Goal: Transaction & Acquisition: Obtain resource

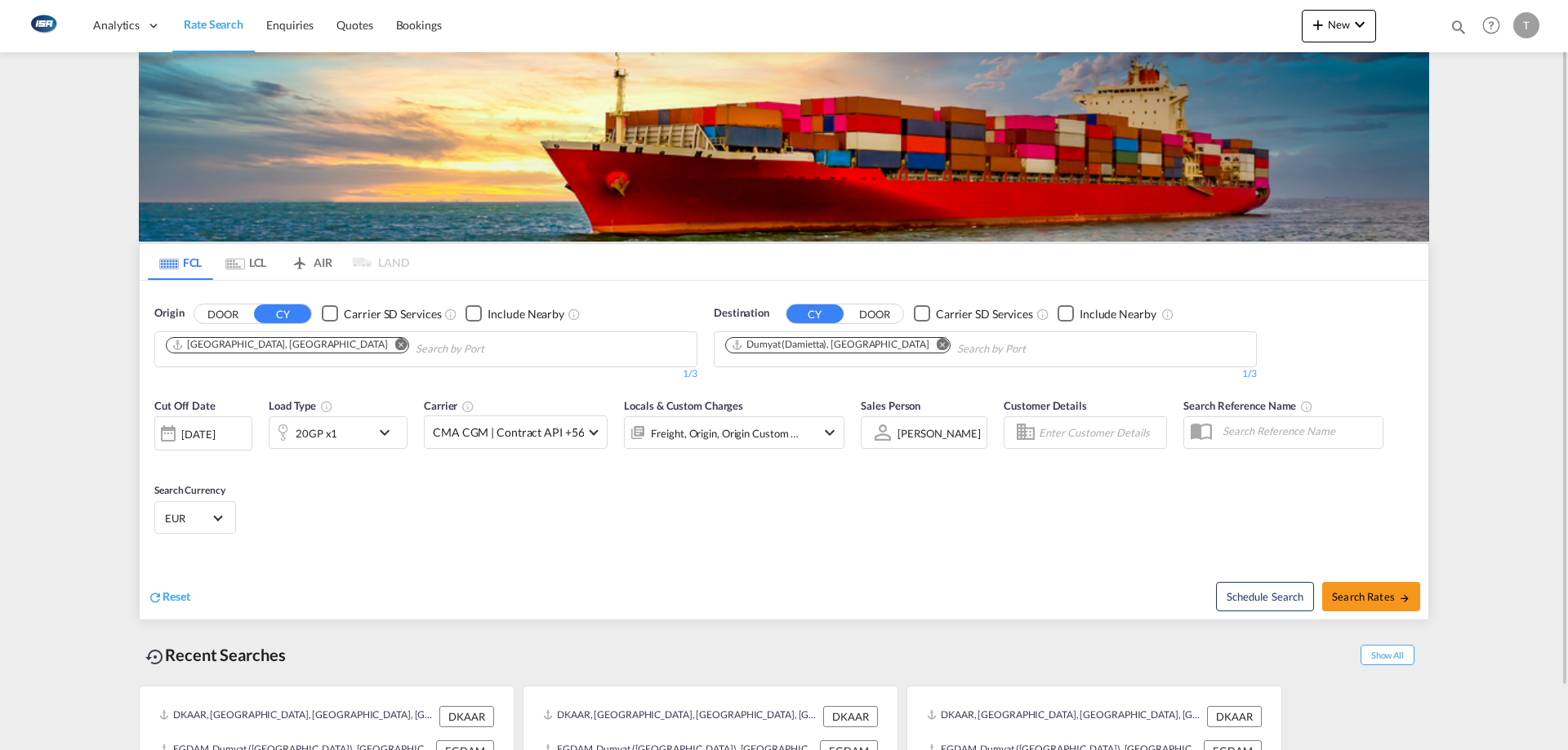
click at [937, 348] on md-icon "Remove" at bounding box center [943, 344] width 12 height 12
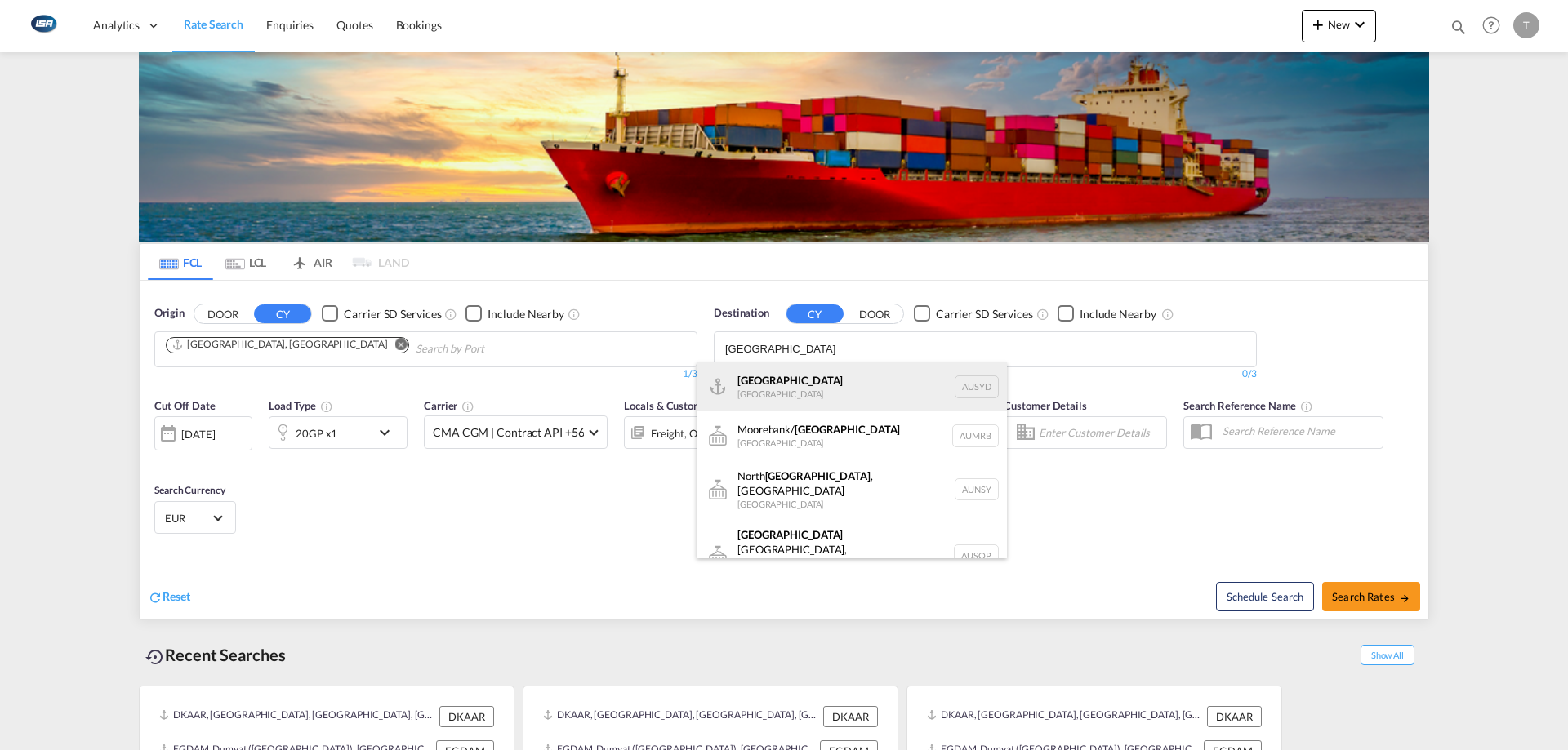
type input "sydney"
click at [865, 379] on div "Sydney Australia AUSYD" at bounding box center [851, 387] width 310 height 49
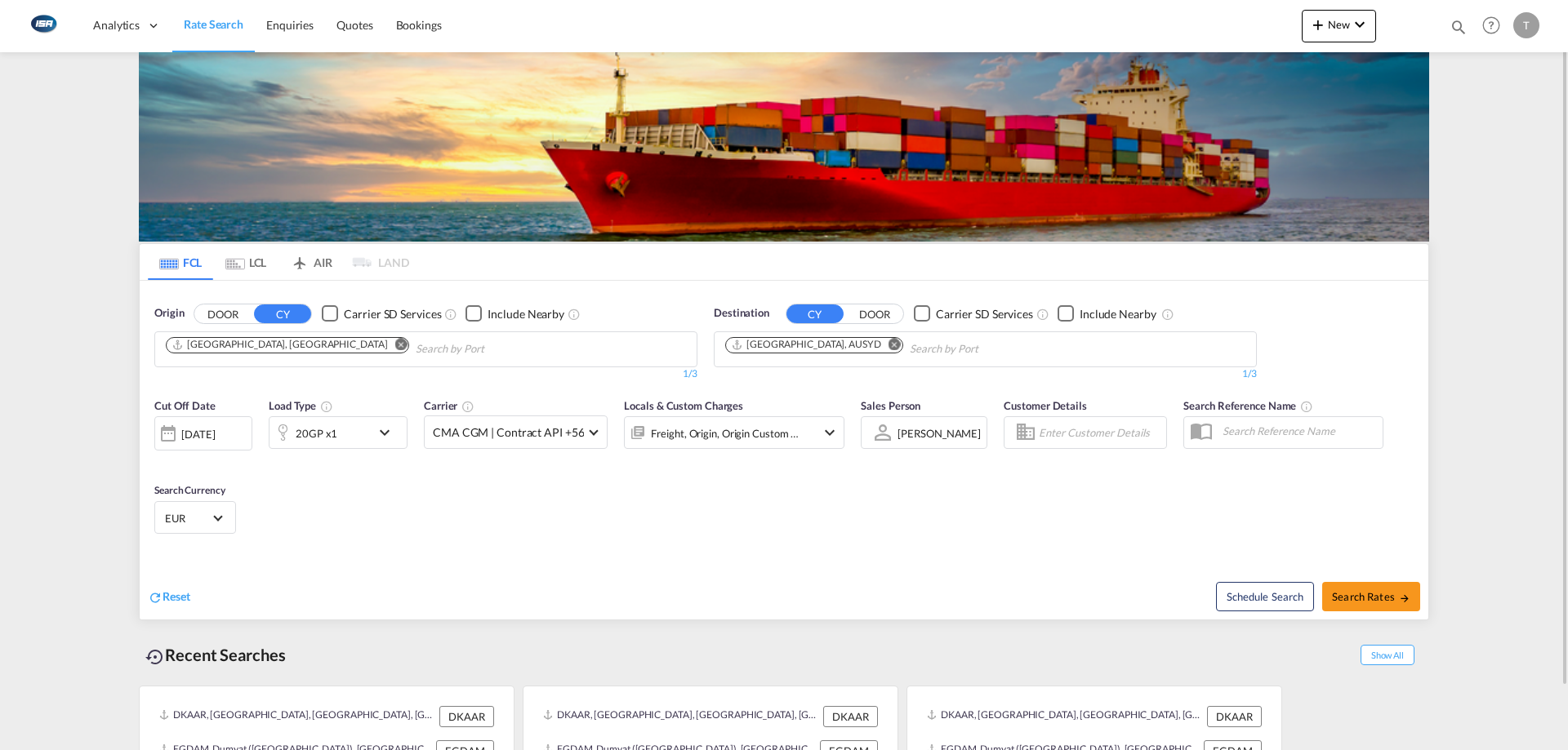
click at [316, 441] on div "20GP x1" at bounding box center [317, 434] width 42 height 23
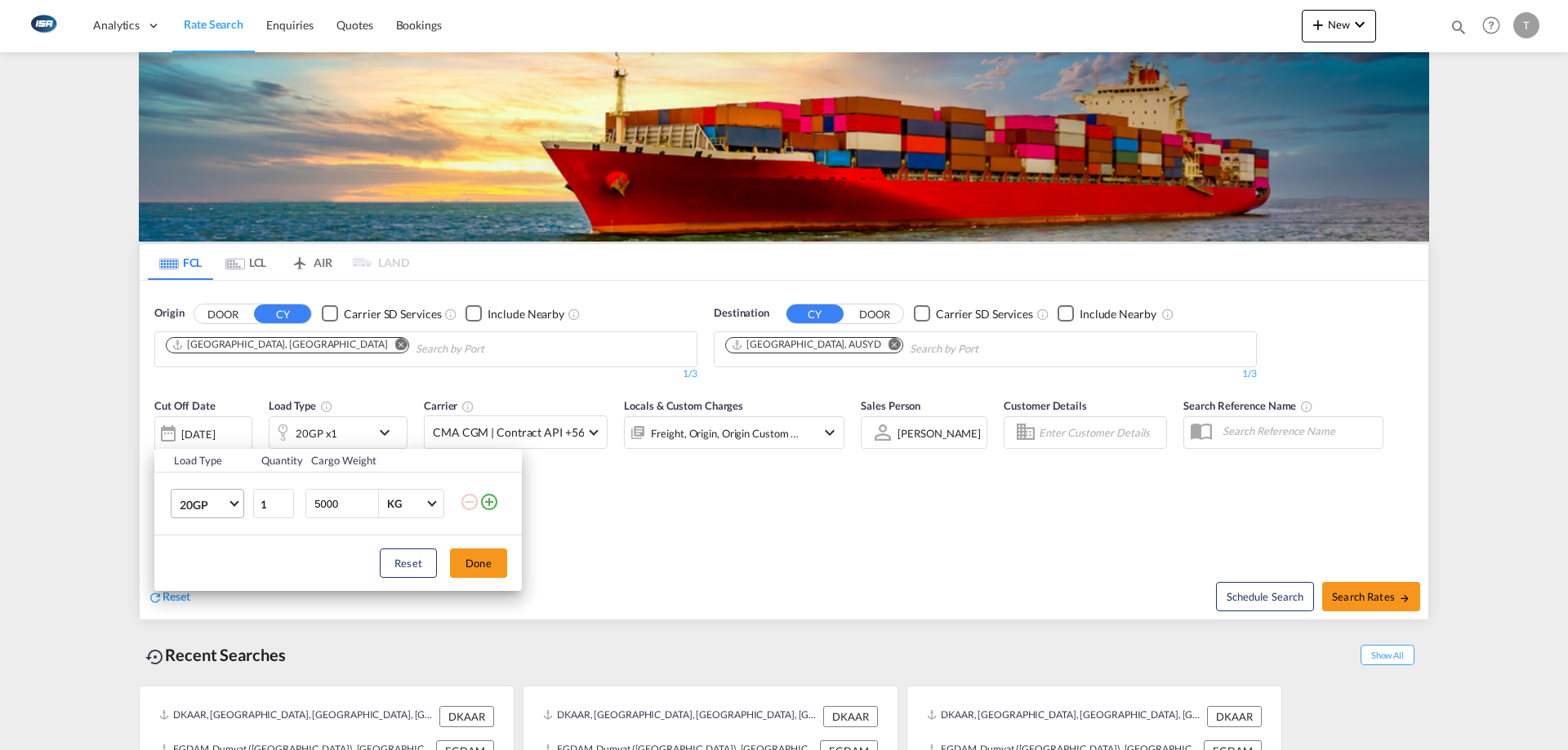
click at [223, 506] on span "20GP" at bounding box center [203, 505] width 47 height 17
click at [200, 591] on md-option "40HC" at bounding box center [221, 582] width 111 height 39
click at [480, 569] on button "Done" at bounding box center [477, 563] width 57 height 30
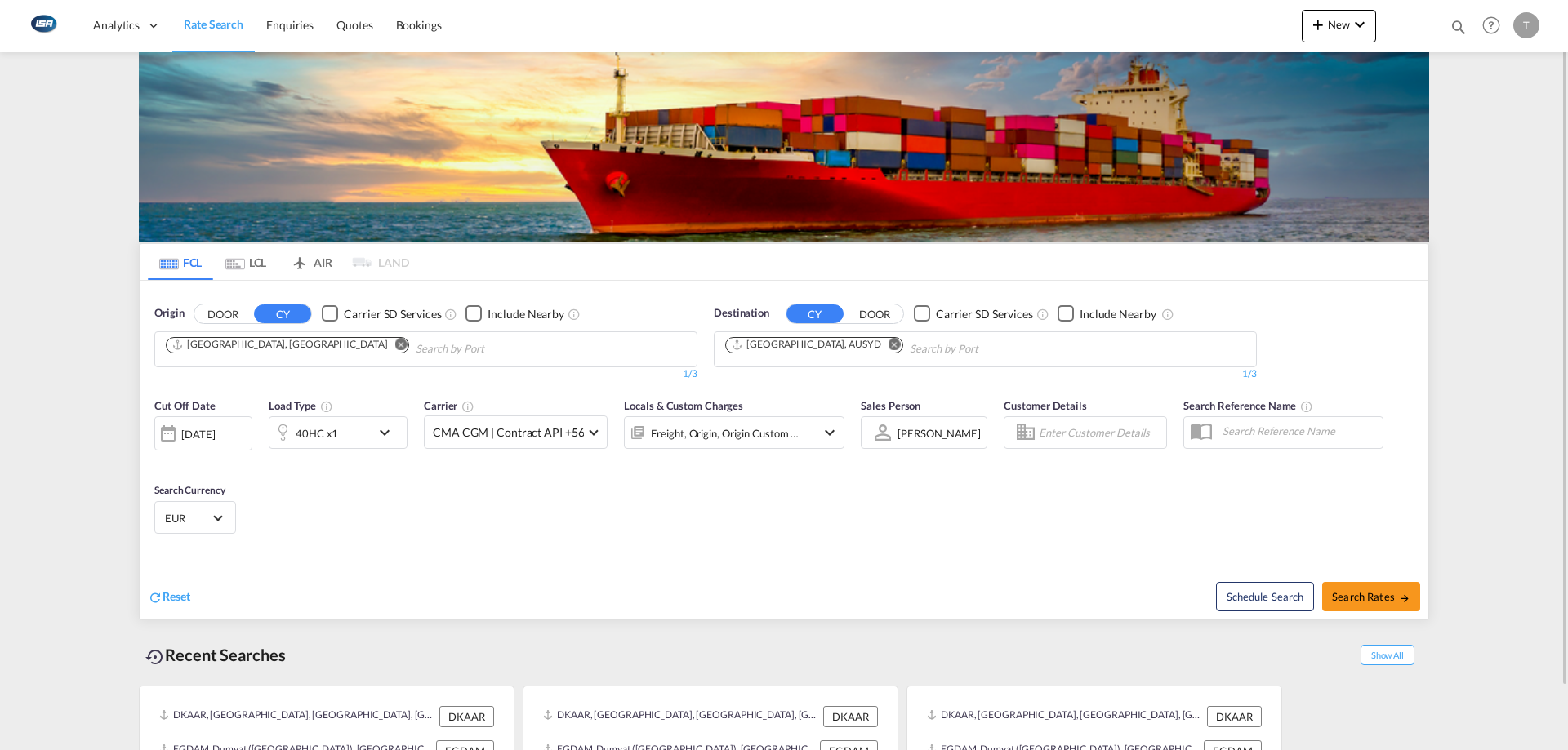
click at [194, 531] on div "EUR د.إ AED United Arab Emirates Dirham Af AFN Afghan afghani Lek ALL Albania L…" at bounding box center [194, 517] width 81 height 32
click at [206, 530] on div "EUR د.إ AED United Arab Emirates Dirham Af AFN Afghan afghani Lek ALL Albania L…" at bounding box center [194, 517] width 81 height 32
click at [218, 524] on md-select-value "EUR" at bounding box center [195, 517] width 64 height 23
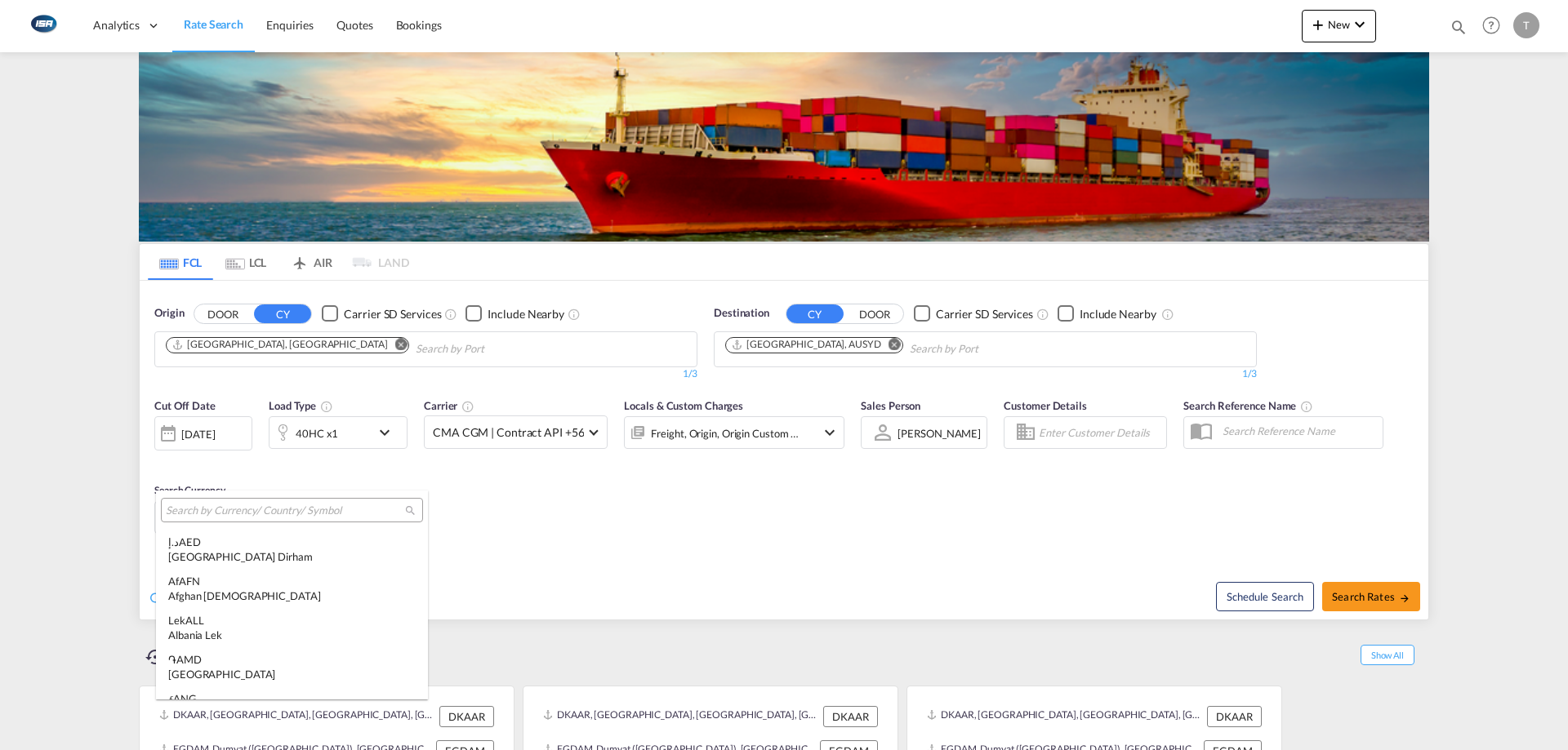
scroll to position [1639, 0]
click at [301, 516] on input "search" at bounding box center [286, 510] width 240 height 15
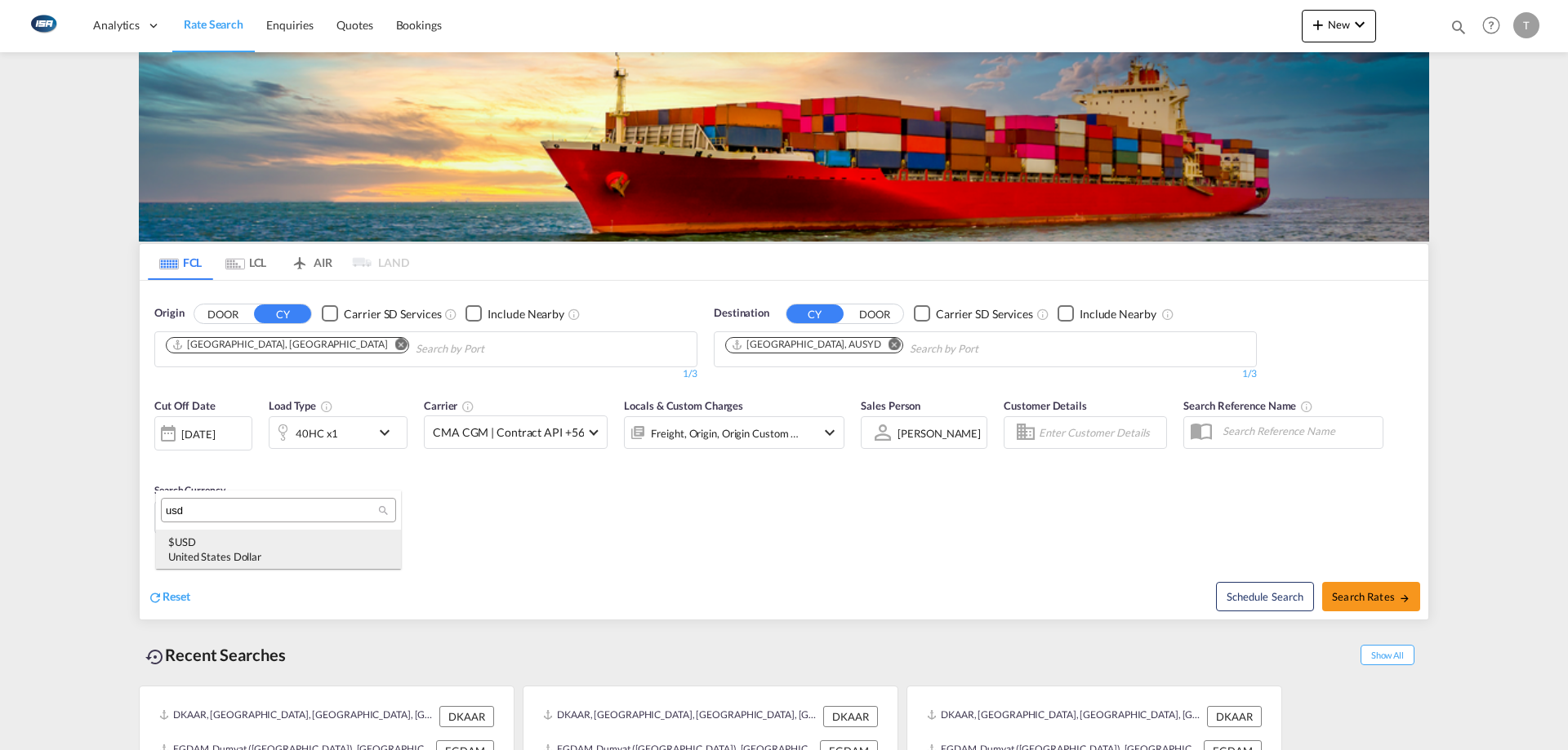
type input "usd"
click at [311, 539] on div "$ USD United States Dollar" at bounding box center [278, 550] width 220 height 30
click at [1357, 597] on span "Search Rates" at bounding box center [1371, 596] width 79 height 13
type input "DKAAR to AUSYD / 13 Oct 2025"
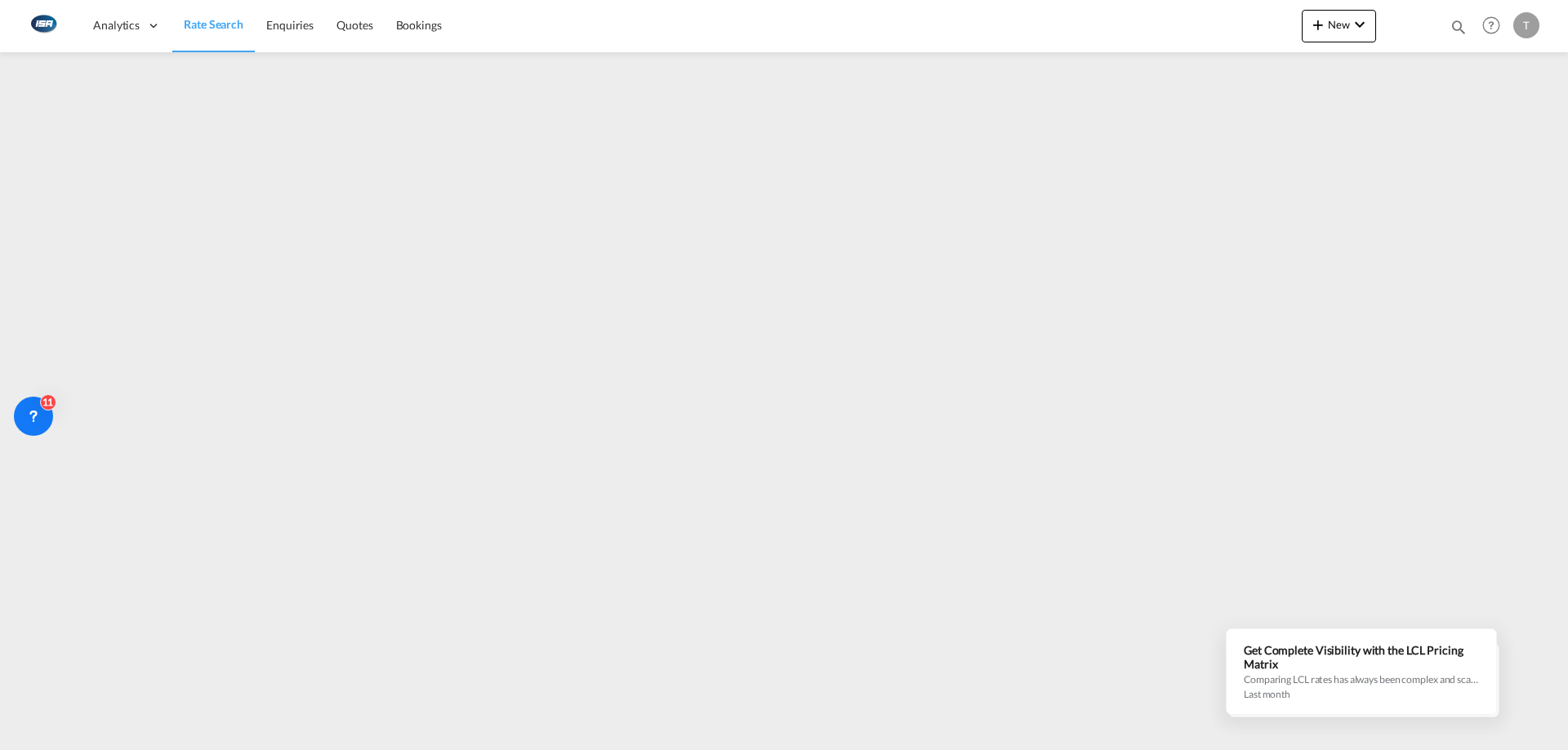
click at [1436, 506] on md-content "Analytics Dashboard Rate Search Enquiries Quotes Bookings New Quote Bookings" at bounding box center [784, 375] width 1568 height 750
click at [1414, 439] on div at bounding box center [784, 247] width 1568 height 388
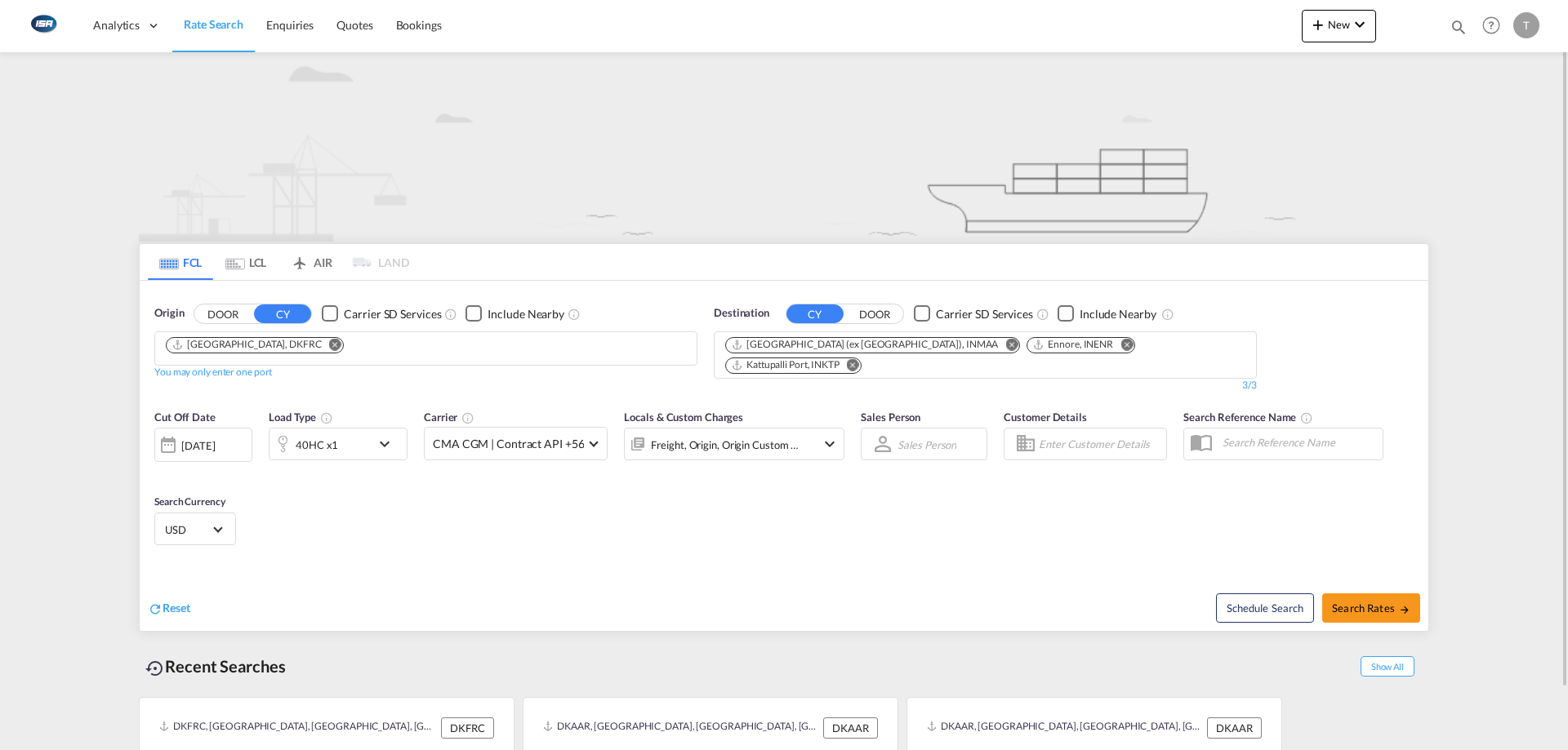
click at [241, 267] on md-icon "Use the left and right arrow keys to navigate between tabs" at bounding box center [235, 264] width 19 height 12
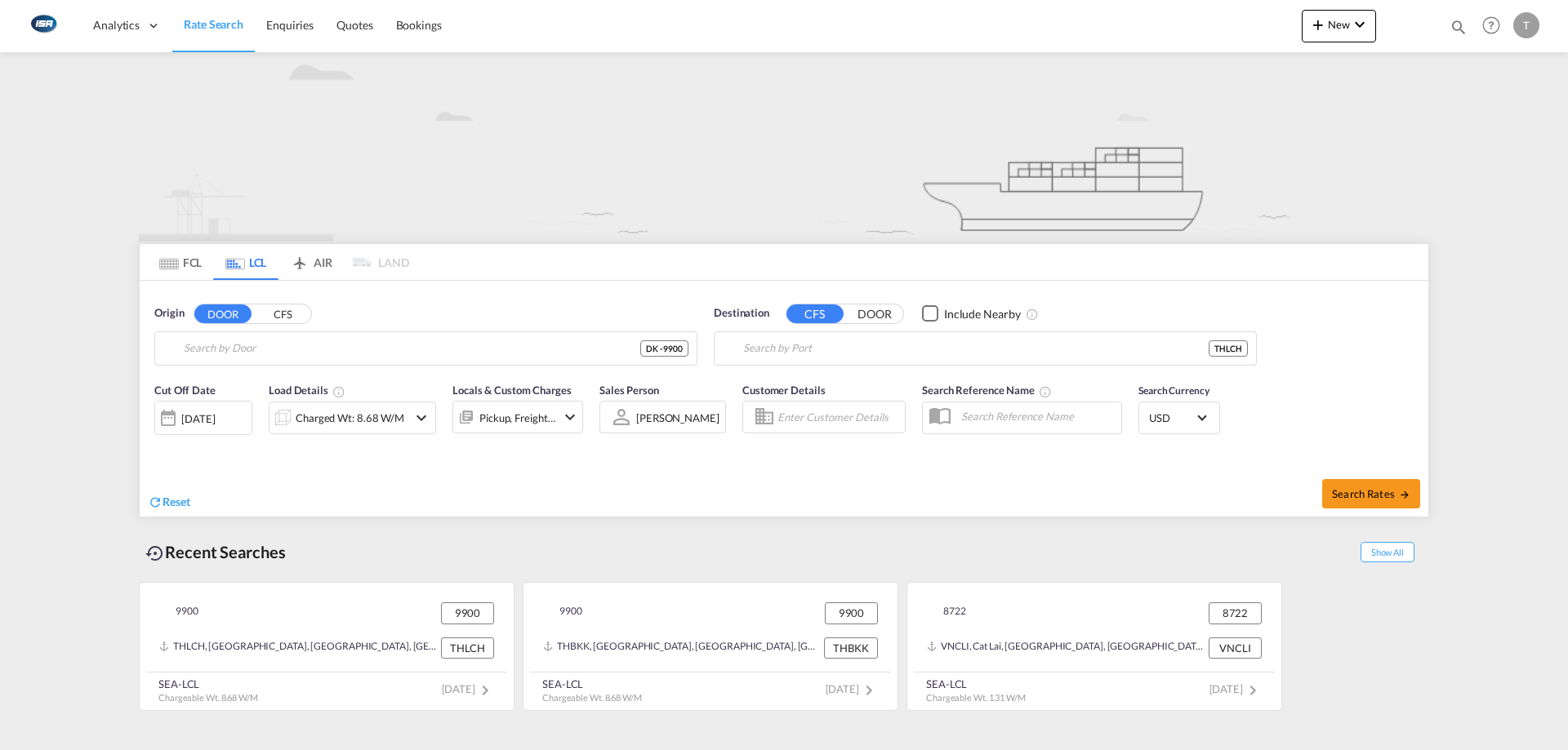
type input "DK-9900, Abildgård, Åsted, Dvergetved, Elling, Flade, Frederikshavn, Gadholt, G…"
type input "Laem Chabang, THLCH"
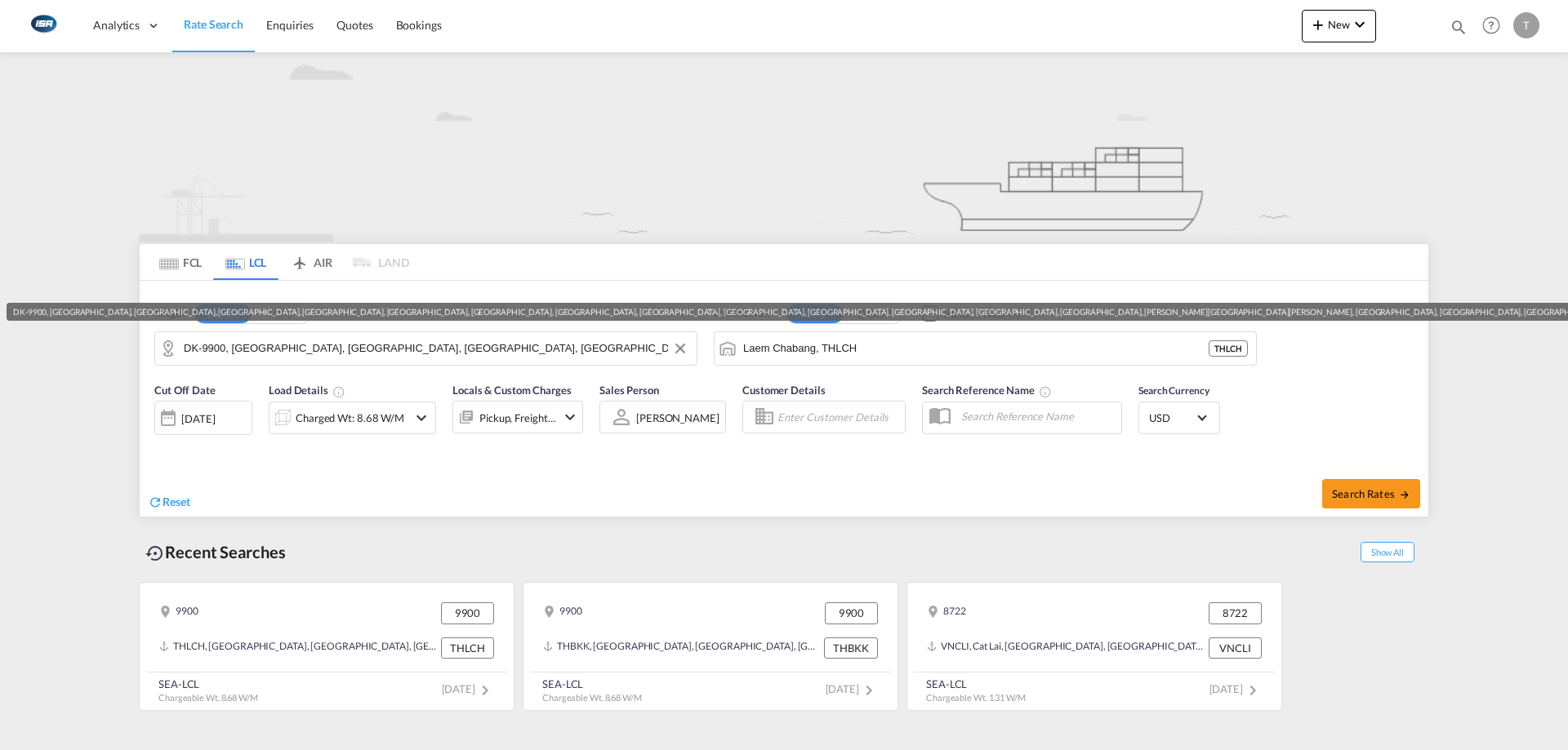
drag, startPoint x: 330, startPoint y: 347, endPoint x: 338, endPoint y: 351, distance: 8.9
click at [334, 344] on input "DK-9900, Abildgård, Åsted, Dvergetved, Elling, Flade, Frederikshavn, Gadholt, G…" at bounding box center [436, 349] width 505 height 24
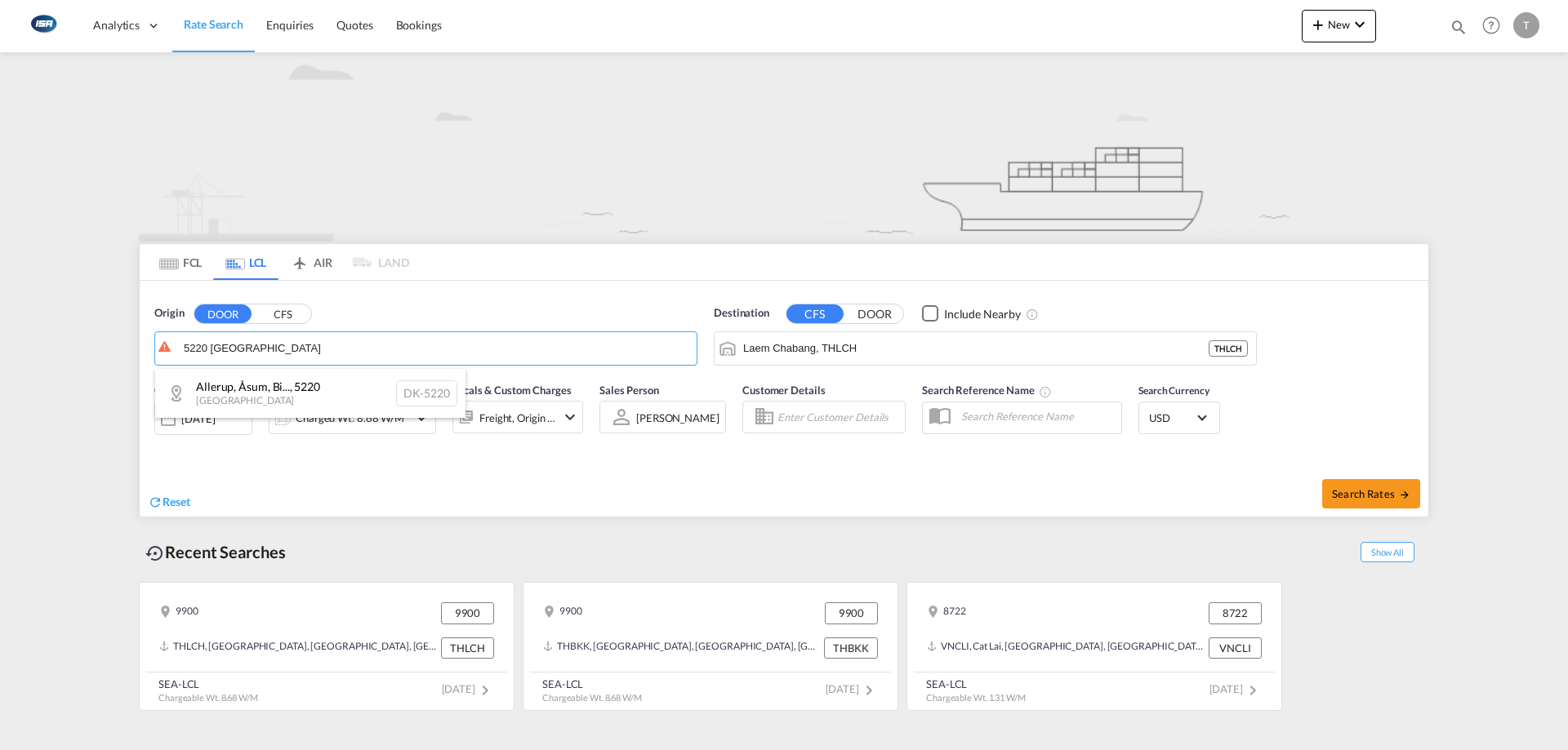
click at [327, 386] on div "Allerup, Åsum, Bi... , 5220 Denmark DK-5220" at bounding box center [310, 393] width 310 height 49
type input "DK-5220, Allerup, Åsum, Birkum, Davinde, Fraugde, Fraugdekærby, Hoejby, Holluf …"
click at [893, 351] on input "Laem Chabang, THLCH" at bounding box center [995, 349] width 505 height 24
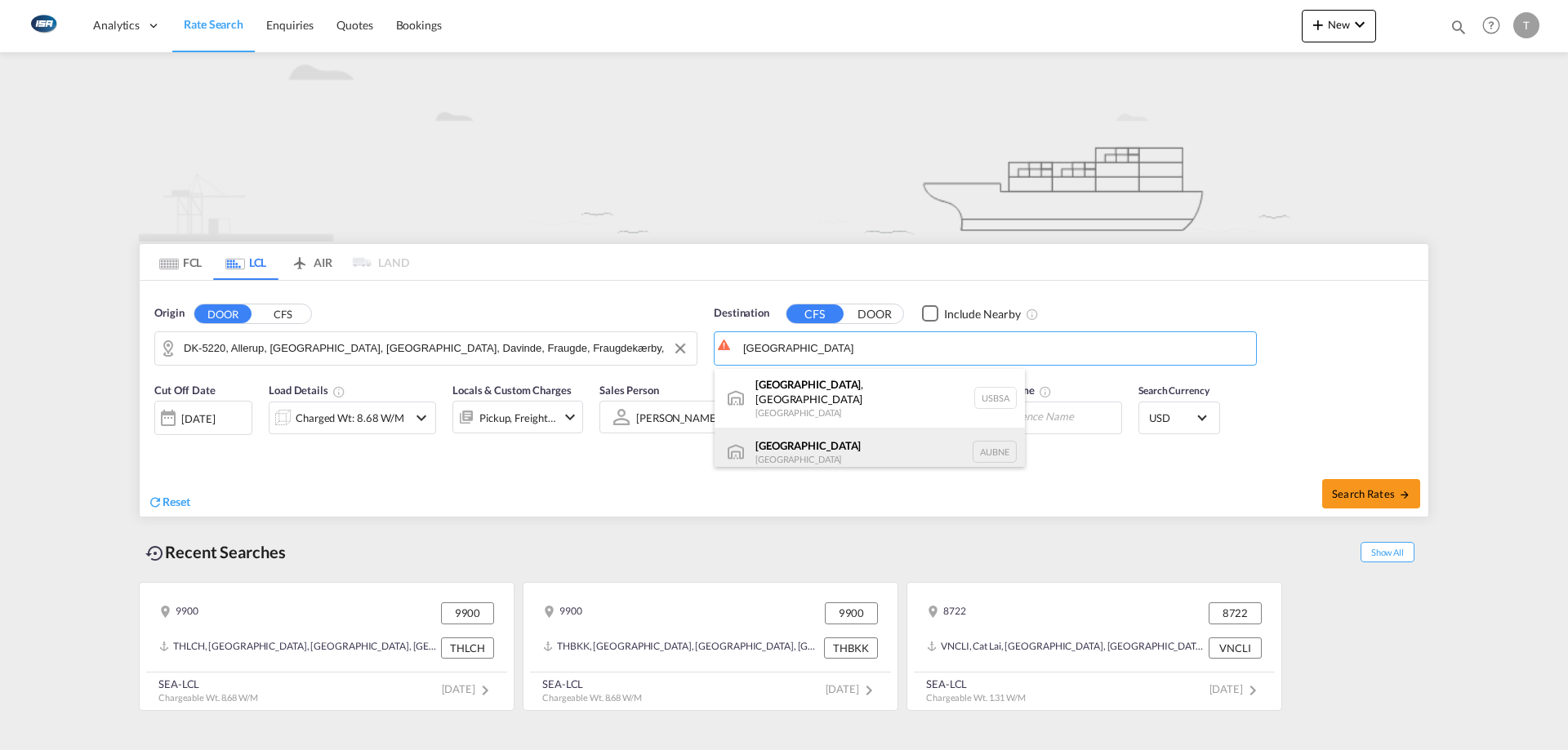
click at [867, 437] on div "Brisbane Australia AUBNE" at bounding box center [869, 452] width 310 height 49
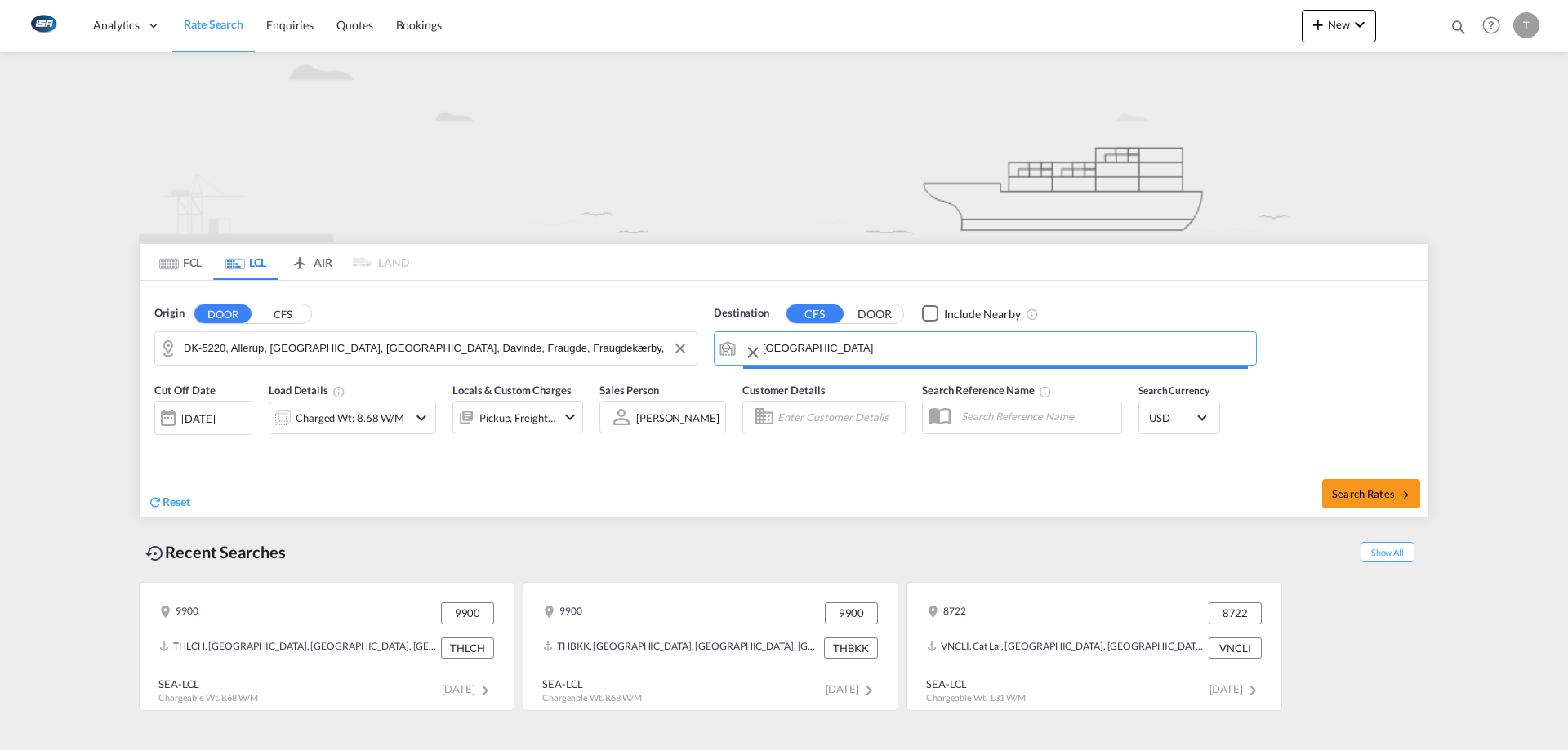
type input "Brisbane, AUBNE"
click at [308, 413] on div "Charged Wt: 8.68 W/M" at bounding box center [350, 418] width 108 height 23
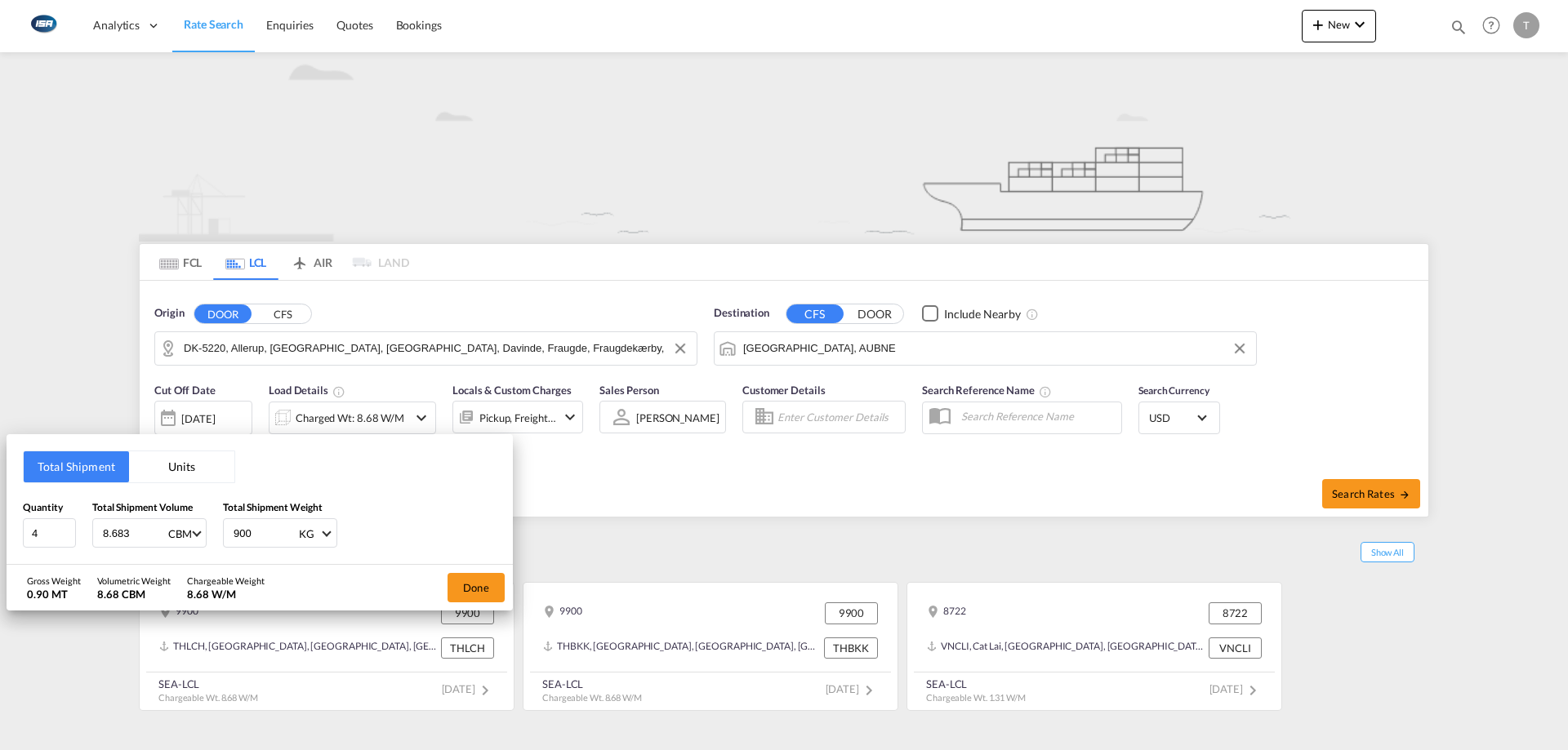
click at [177, 484] on div "Total Shipment Units Quantity 4 Total Shipment Volume 8.683 CBM CBM CFT Total S…" at bounding box center [259, 499] width 506 height 130
click at [187, 474] on button "Units" at bounding box center [182, 466] width 105 height 31
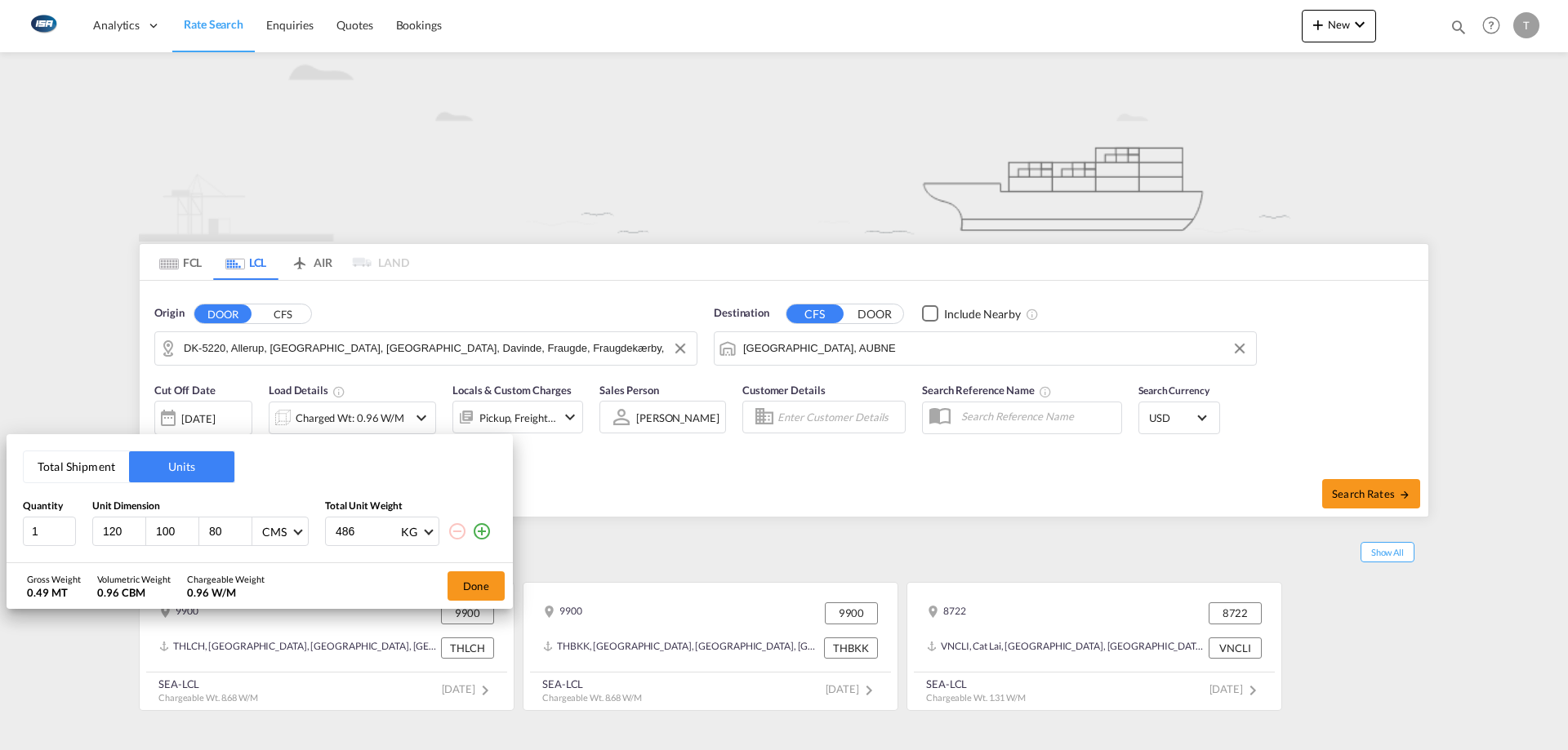
click at [477, 538] on md-icon "icon-plus-circle-outline" at bounding box center [482, 531] width 19 height 19
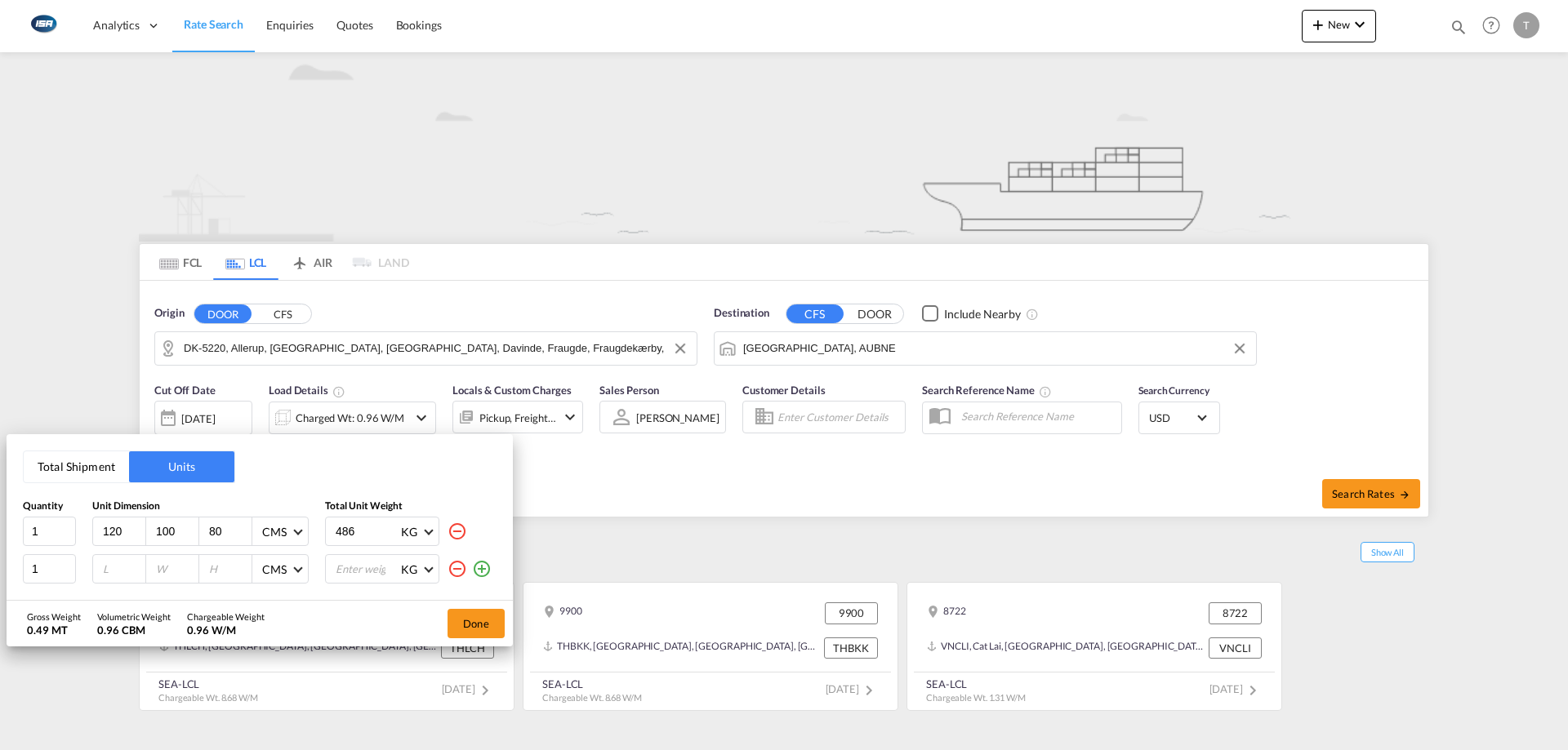
click at [477, 575] on md-icon "icon-plus-circle-outline" at bounding box center [482, 569] width 19 height 19
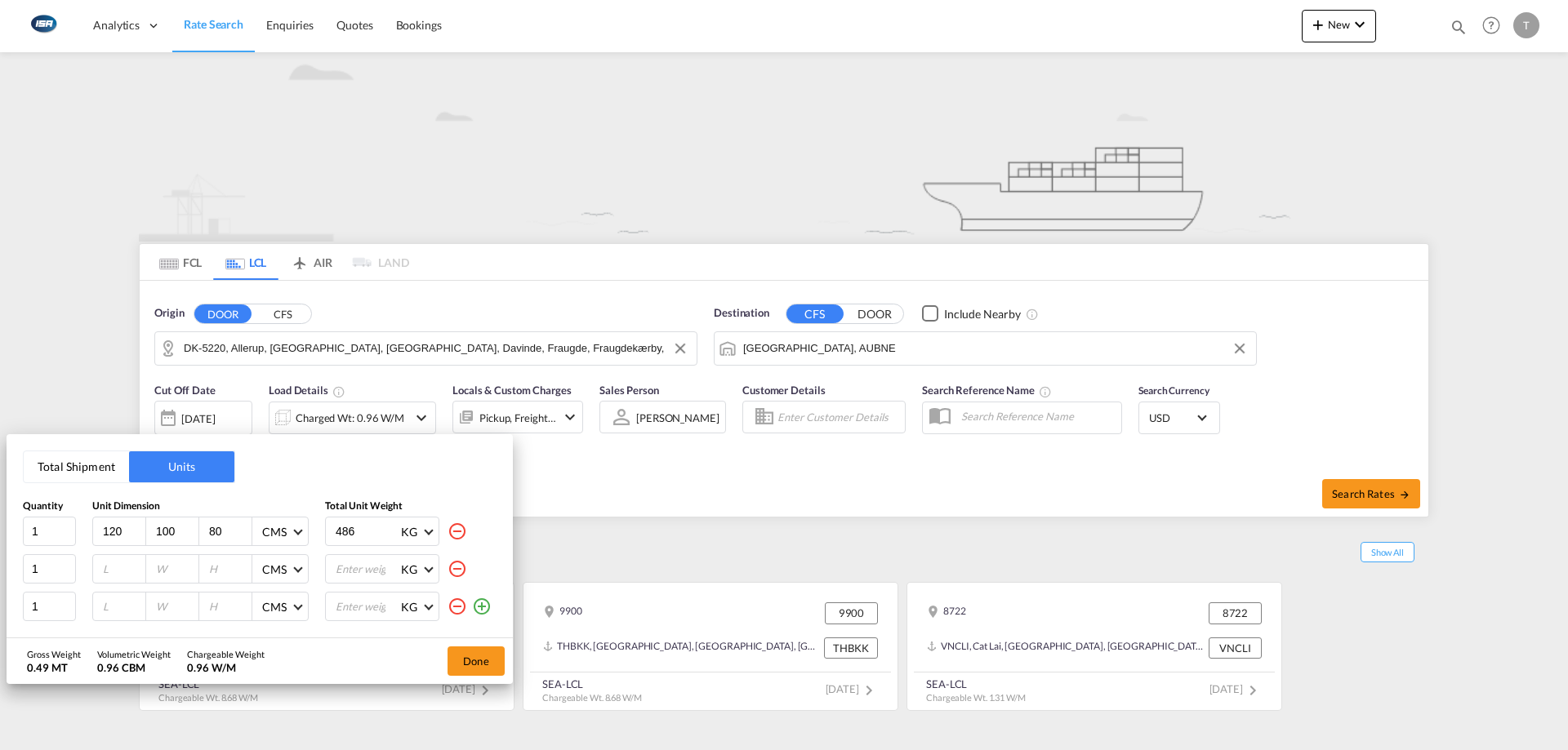
drag, startPoint x: 485, startPoint y: 606, endPoint x: 352, endPoint y: 598, distance: 133.2
click at [486, 607] on md-icon "icon-plus-circle-outline" at bounding box center [482, 607] width 19 height 19
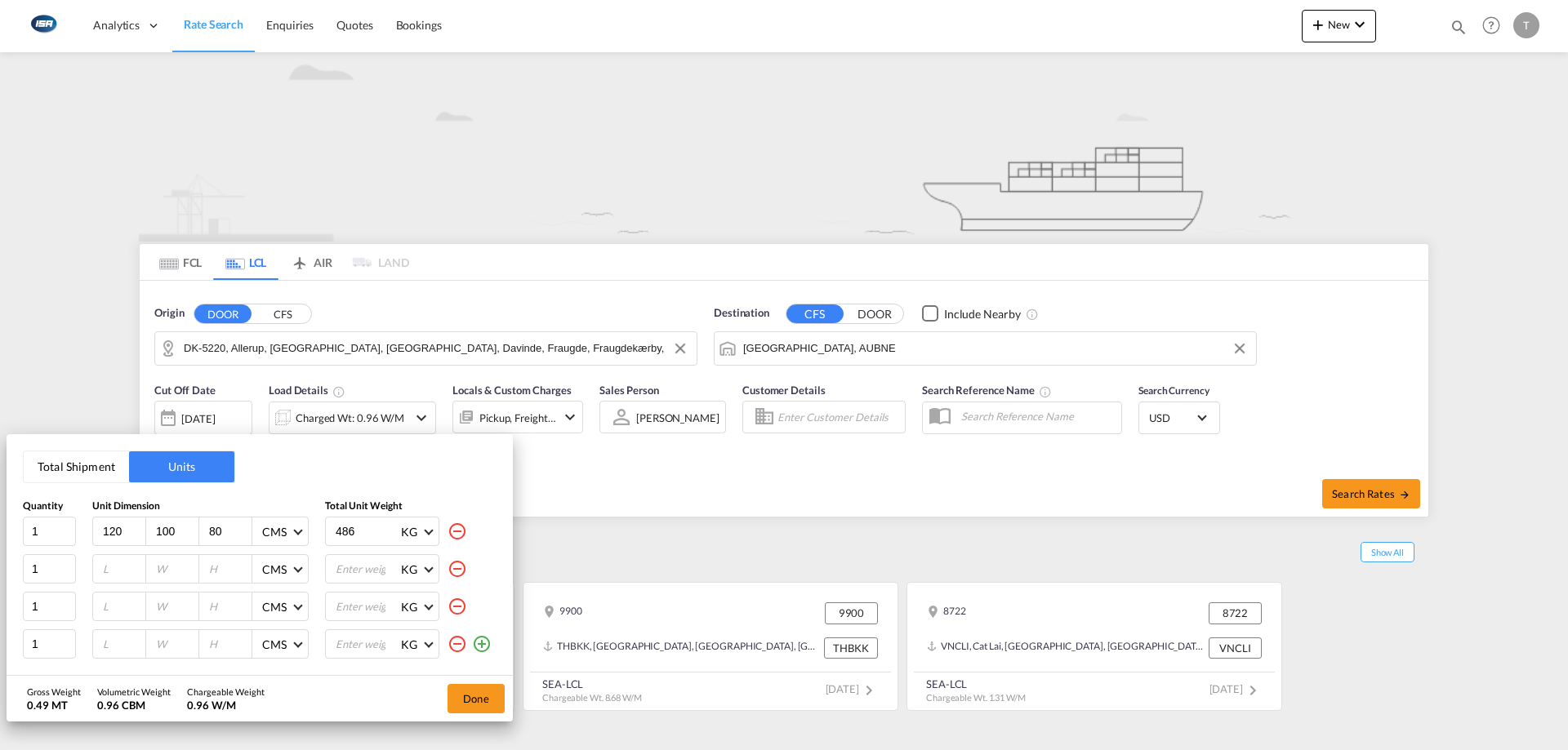
click at [126, 562] on input "number" at bounding box center [123, 568] width 44 height 15
type input "120"
type input "80"
type input "190"
drag, startPoint x: 220, startPoint y: 530, endPoint x: 185, endPoint y: 548, distance: 39.4
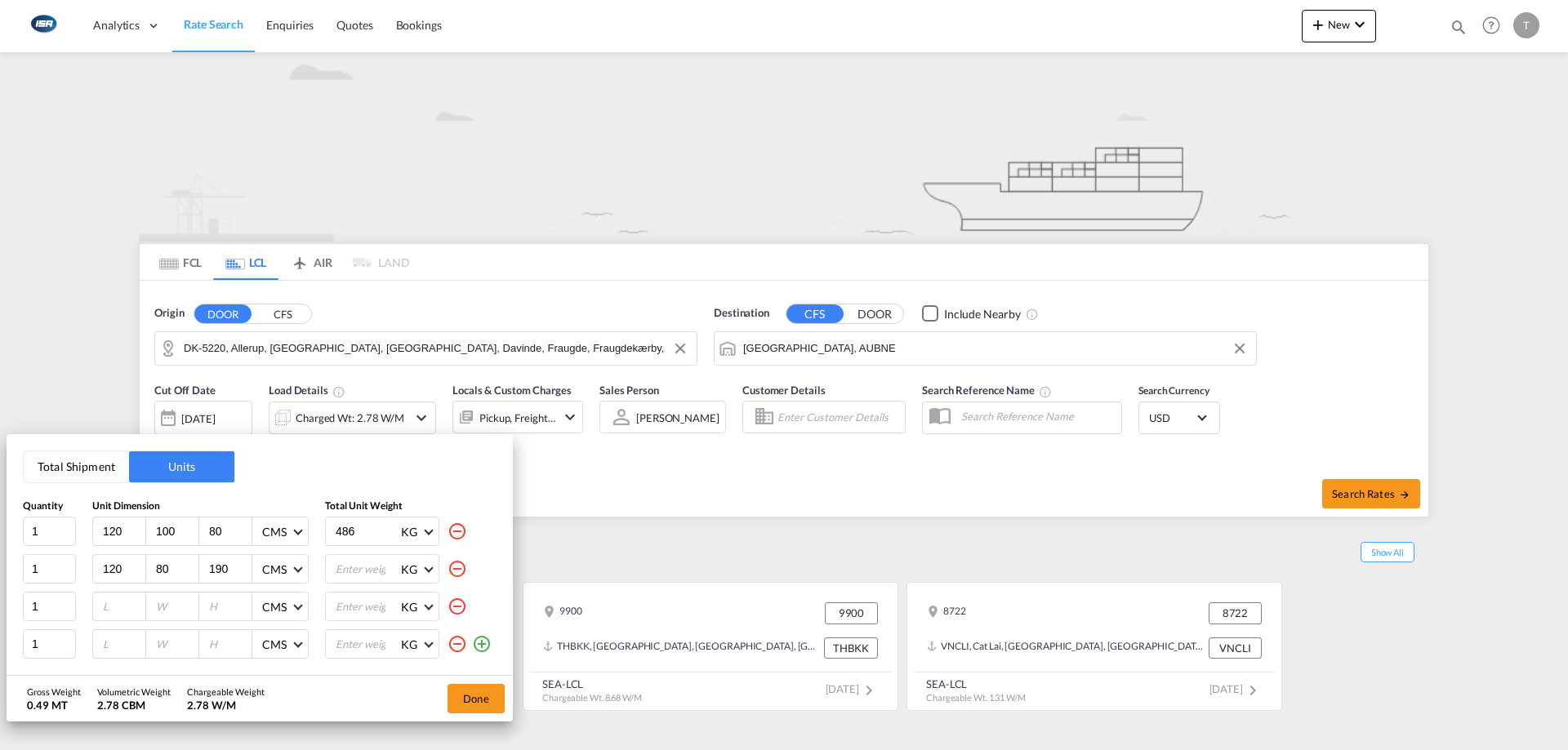
click at [185, 538] on div "120 100 80 CMS CMS Inches" at bounding box center [200, 531] width 216 height 30
type input "200"
click at [228, 601] on input "number" at bounding box center [229, 606] width 44 height 15
type input "140"
click at [221, 648] on input "number" at bounding box center [229, 643] width 44 height 15
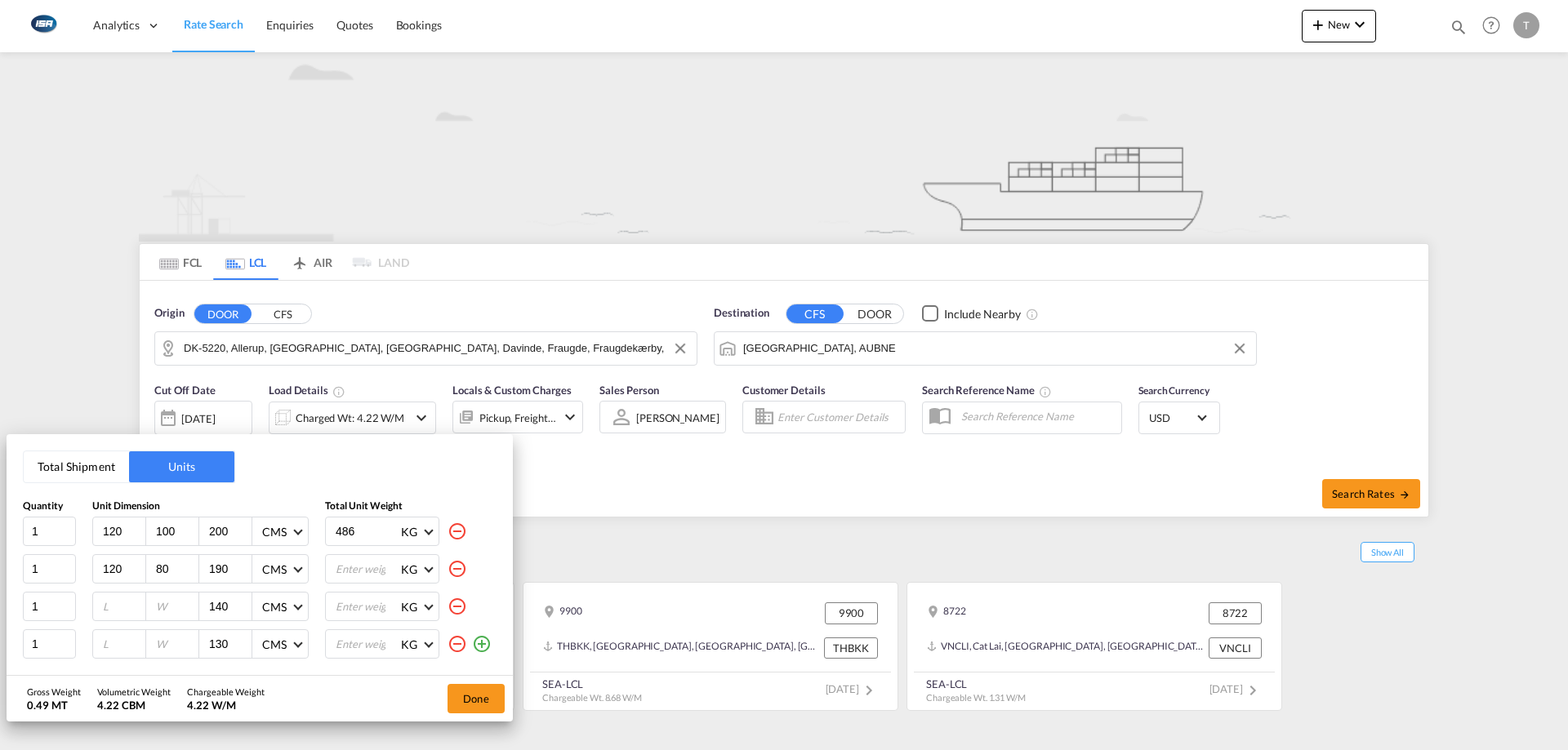
type input "130"
click at [115, 602] on input "number" at bounding box center [123, 606] width 44 height 15
type input "120"
type input "80"
click at [123, 640] on input "number" at bounding box center [123, 643] width 44 height 15
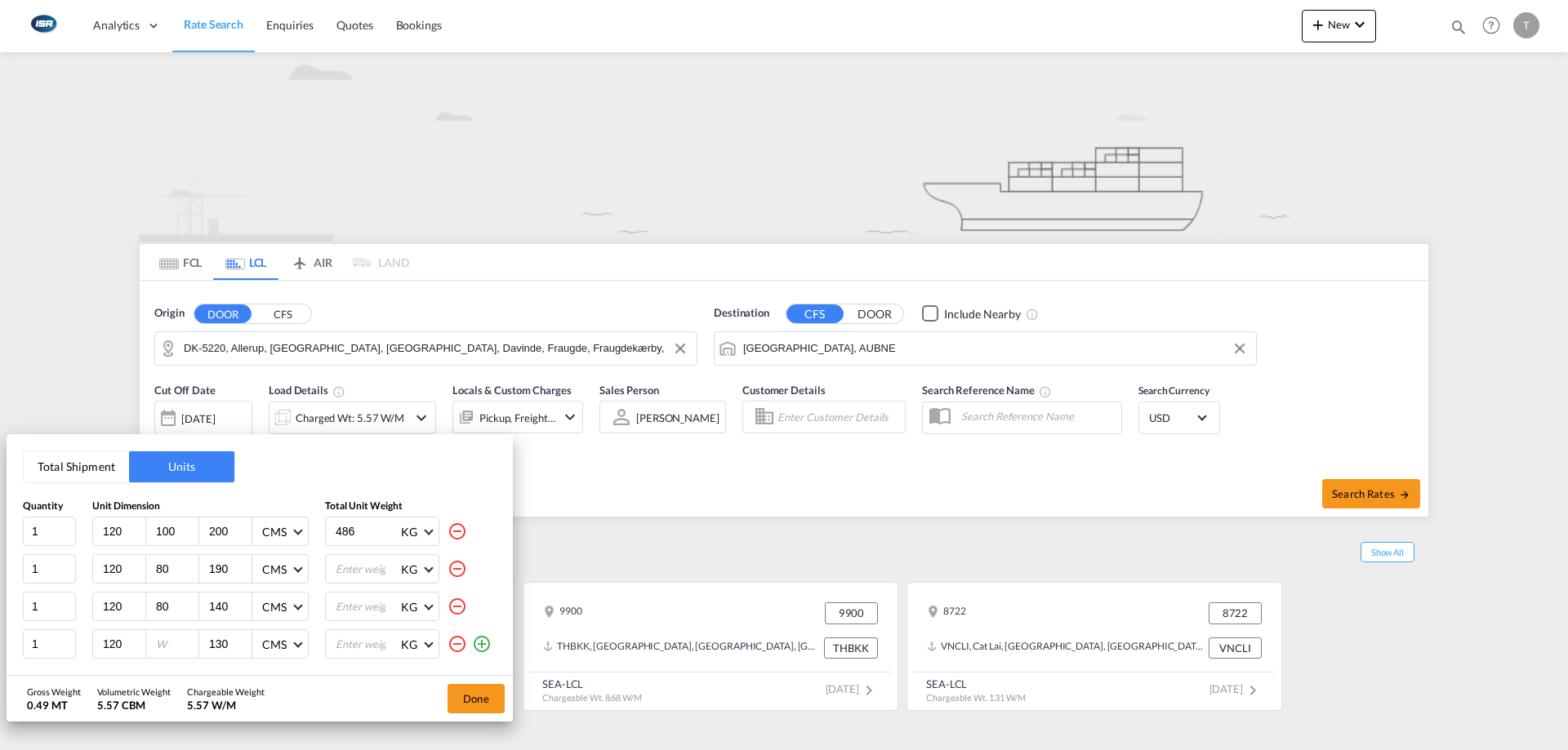
type input "120"
type input "80"
drag, startPoint x: 369, startPoint y: 537, endPoint x: 285, endPoint y: 531, distance: 84.2
click at [285, 531] on div "1 120 100 200 CMS CMS Inches 486 KG KG LB" at bounding box center [260, 531] width 474 height 30
type input "200"
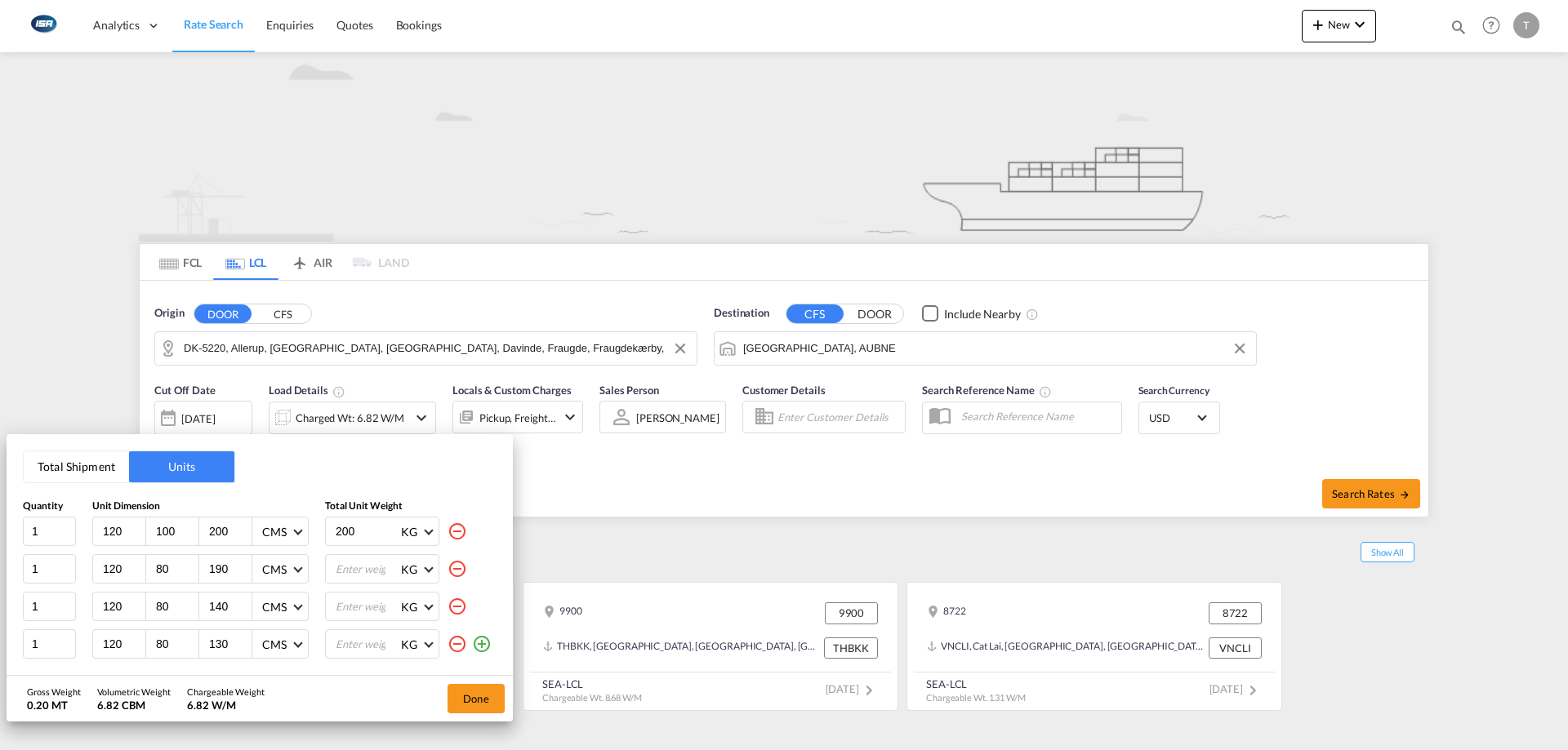
click at [360, 576] on input "number" at bounding box center [366, 569] width 66 height 28
type input "190"
click at [375, 604] on input "number" at bounding box center [366, 607] width 66 height 28
type input "140"
click at [366, 638] on input "number" at bounding box center [366, 644] width 66 height 28
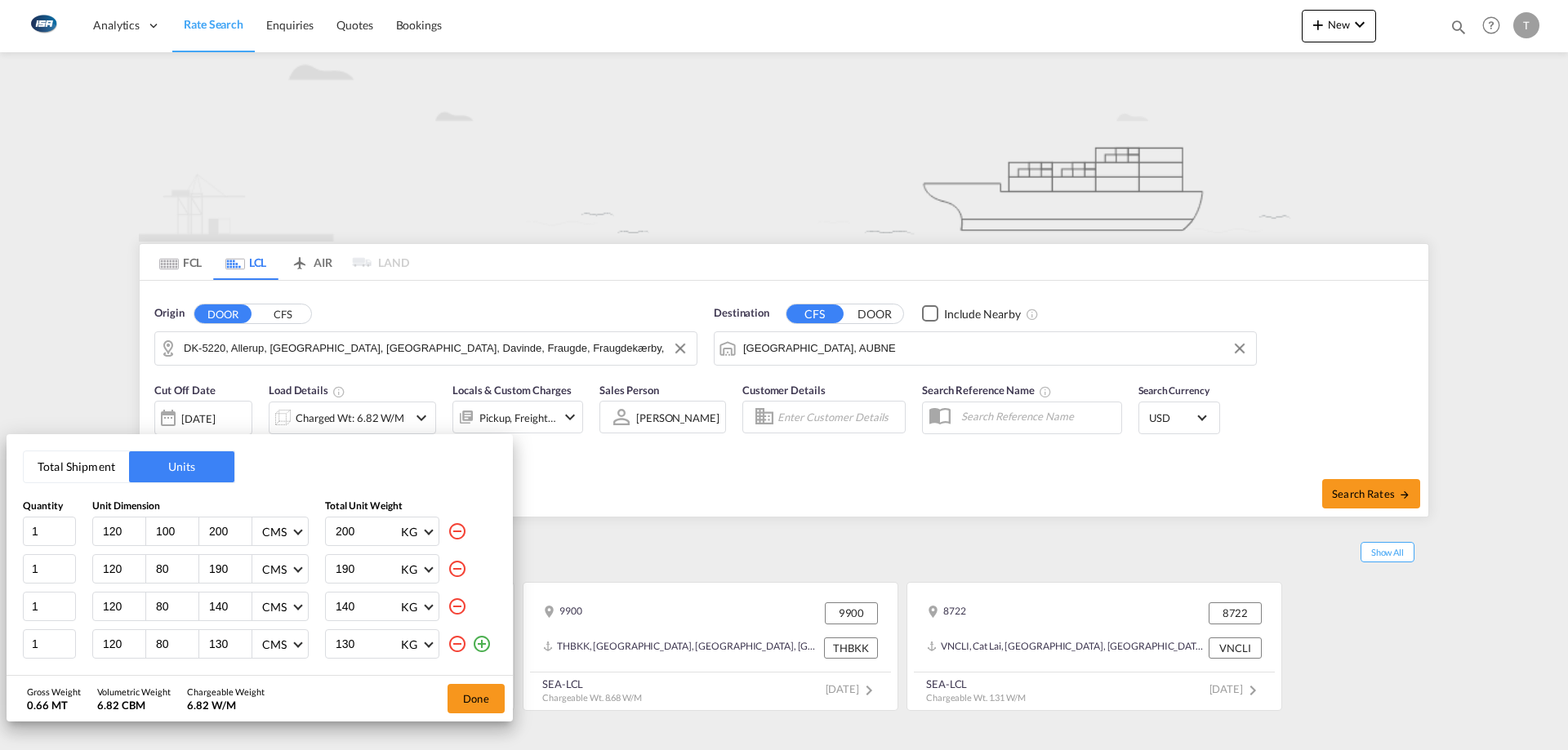
type input "130"
drag, startPoint x: 471, startPoint y: 699, endPoint x: 483, endPoint y: 685, distance: 18.4
click at [471, 699] on button "Done" at bounding box center [476, 698] width 57 height 30
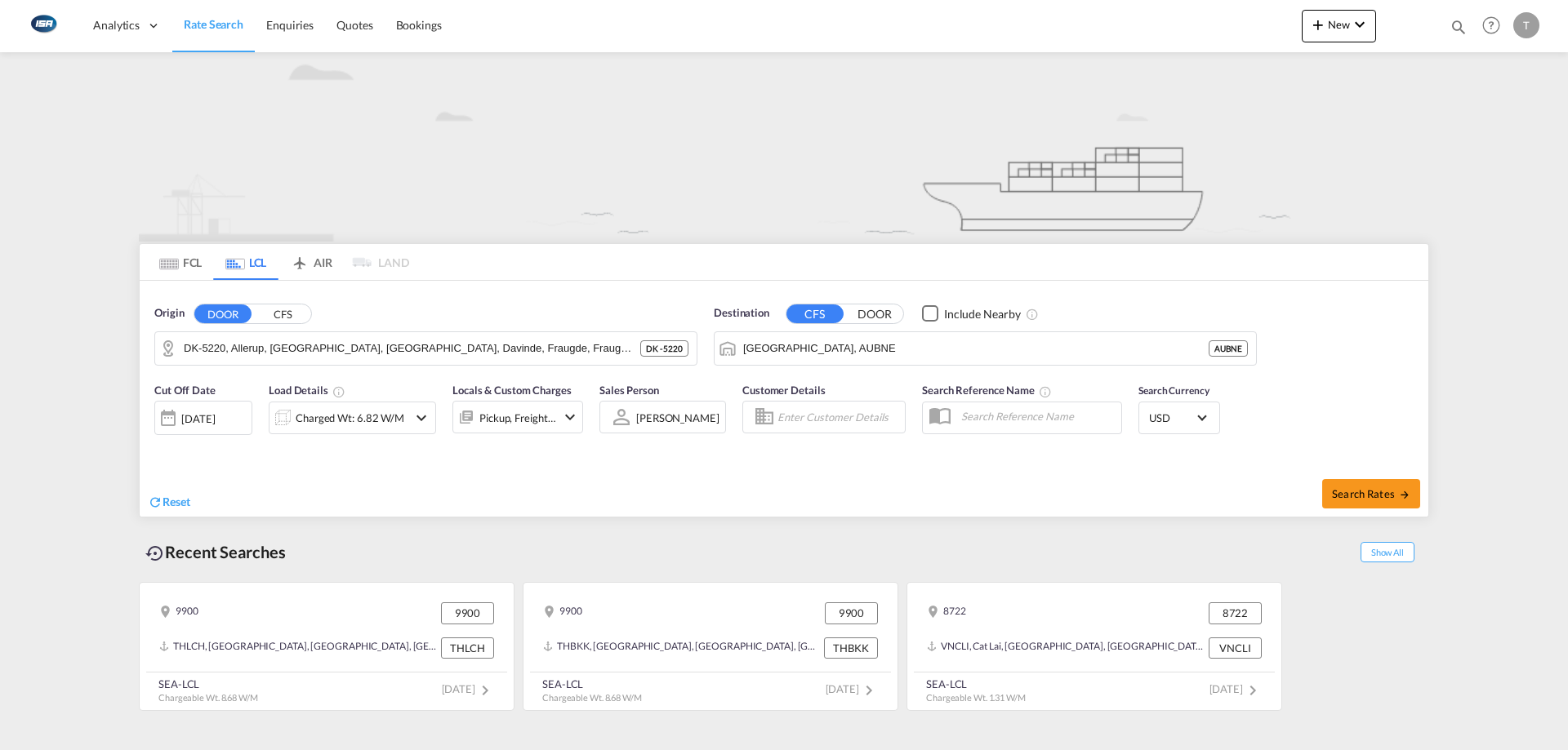
click at [359, 433] on div "Charged Wt: 6.82 W/M" at bounding box center [338, 417] width 138 height 32
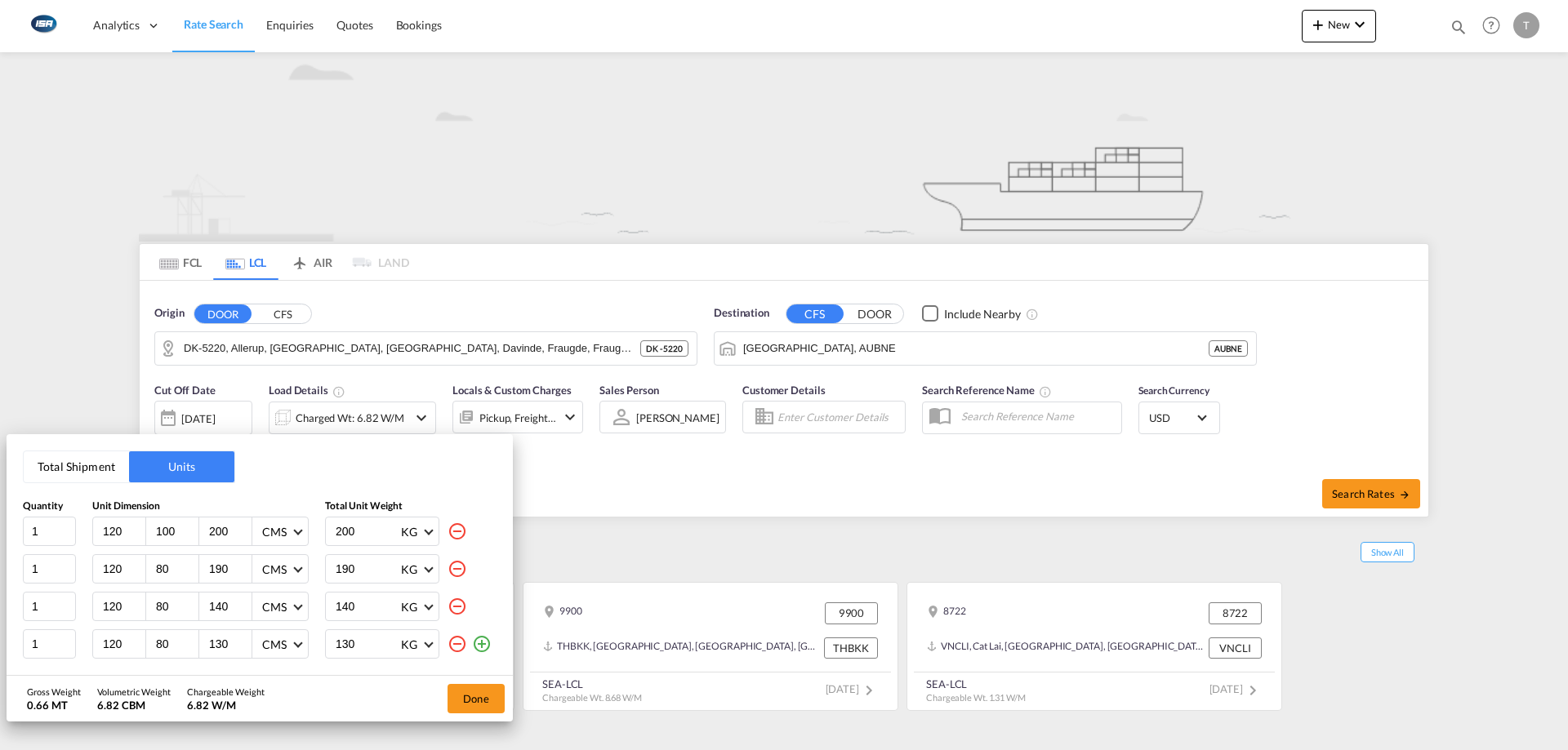
drag, startPoint x: 373, startPoint y: 543, endPoint x: 268, endPoint y: 552, distance: 105.4
click at [268, 552] on div "Quantity Unit Dimension Total Unit Weight 1 120 100 200 CMS CMS Inches 200 KG K…" at bounding box center [260, 579] width 474 height 160
drag, startPoint x: 375, startPoint y: 537, endPoint x: 328, endPoint y: 546, distance: 47.9
click at [323, 542] on div "1 120 100 200 CMS CMS Inches 278.75 KG KG LB" at bounding box center [260, 531] width 474 height 30
type input "278.75"
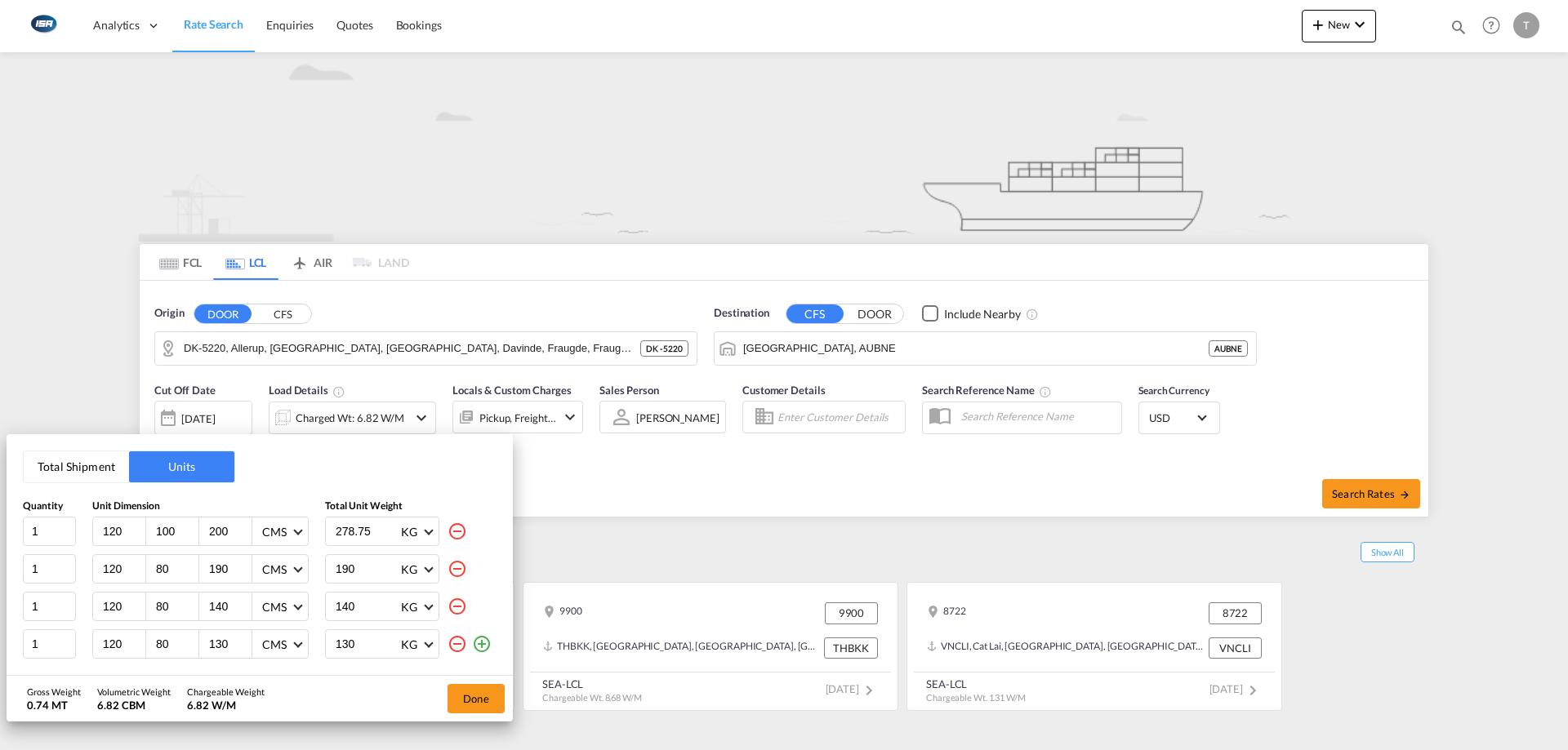
drag, startPoint x: 367, startPoint y: 573, endPoint x: 321, endPoint y: 584, distance: 47.3
click at [317, 581] on div "1 120 80 190 CMS CMS Inches 190 KG KG LB" at bounding box center [260, 569] width 474 height 30
paste input "278.75"
type input "278.75"
drag, startPoint x: 309, startPoint y: 611, endPoint x: 367, endPoint y: 640, distance: 64.8
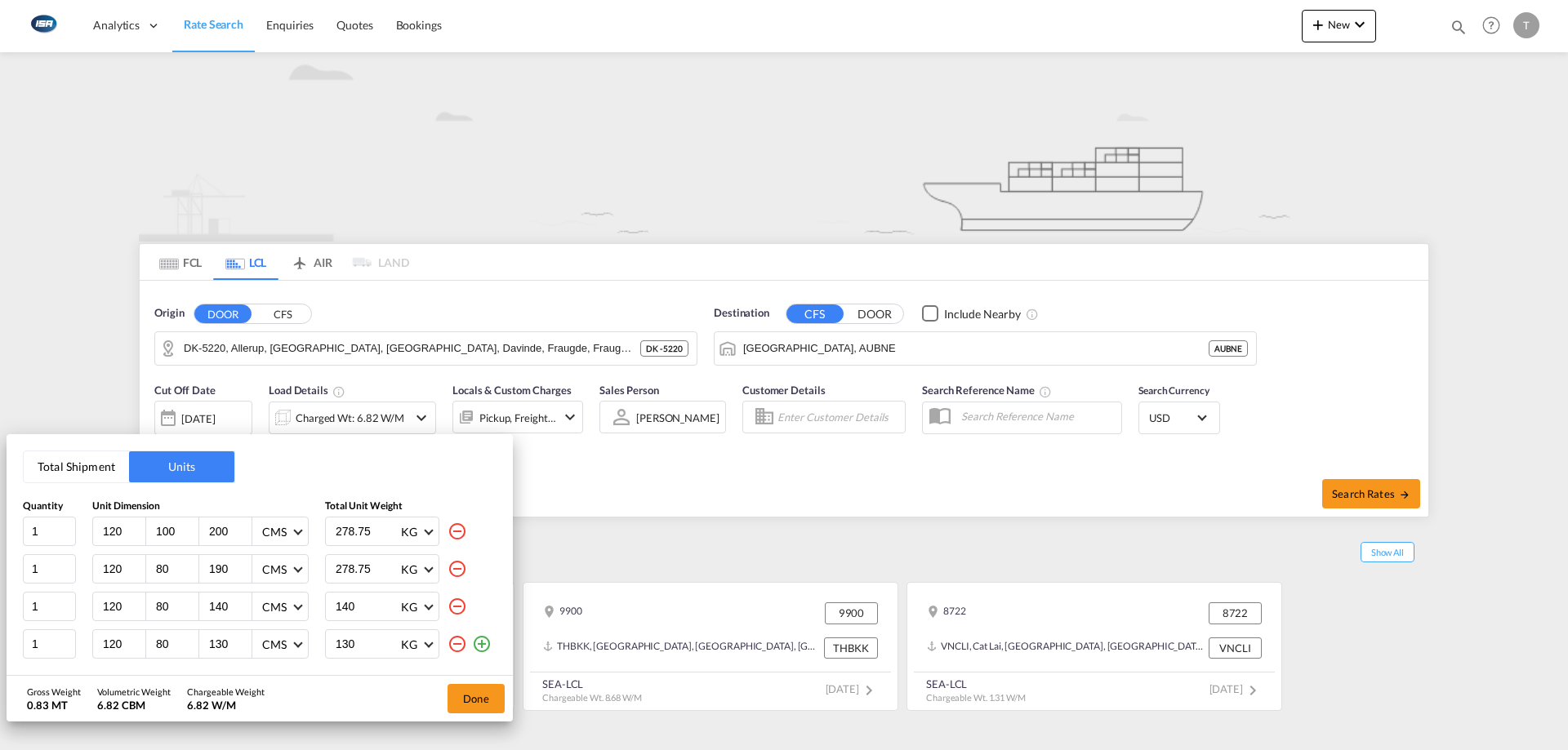
click at [302, 612] on div "1 120 80 140 CMS CMS Inches 140 KG KG LB" at bounding box center [260, 607] width 474 height 30
paste input "278.75"
type input "278.75"
drag, startPoint x: 368, startPoint y: 640, endPoint x: 362, endPoint y: 656, distance: 17.1
click at [288, 644] on div "1 120 80 130 CMS CMS Inches 130 KG KG LB" at bounding box center [260, 644] width 474 height 30
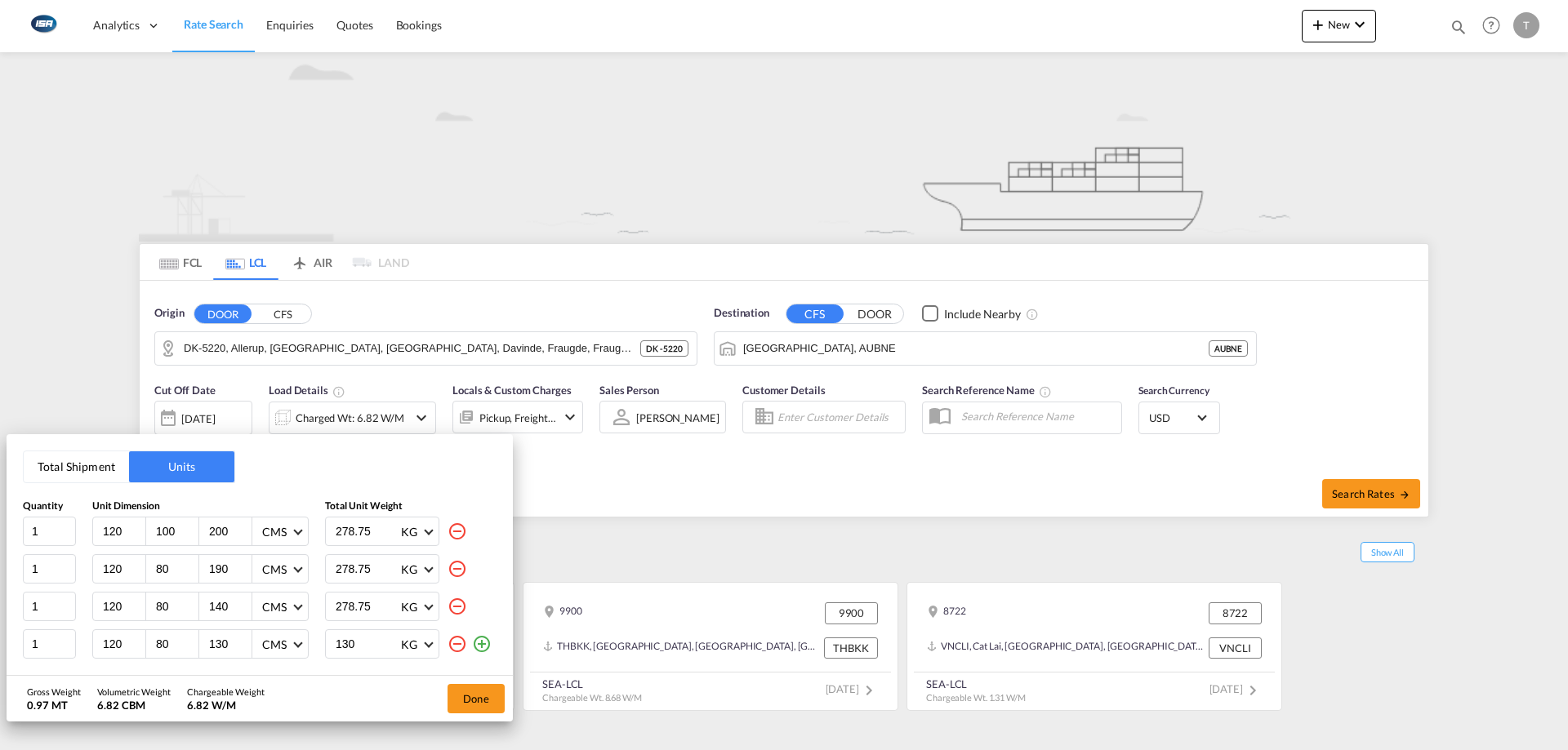
paste input "278.75"
type input "278.75"
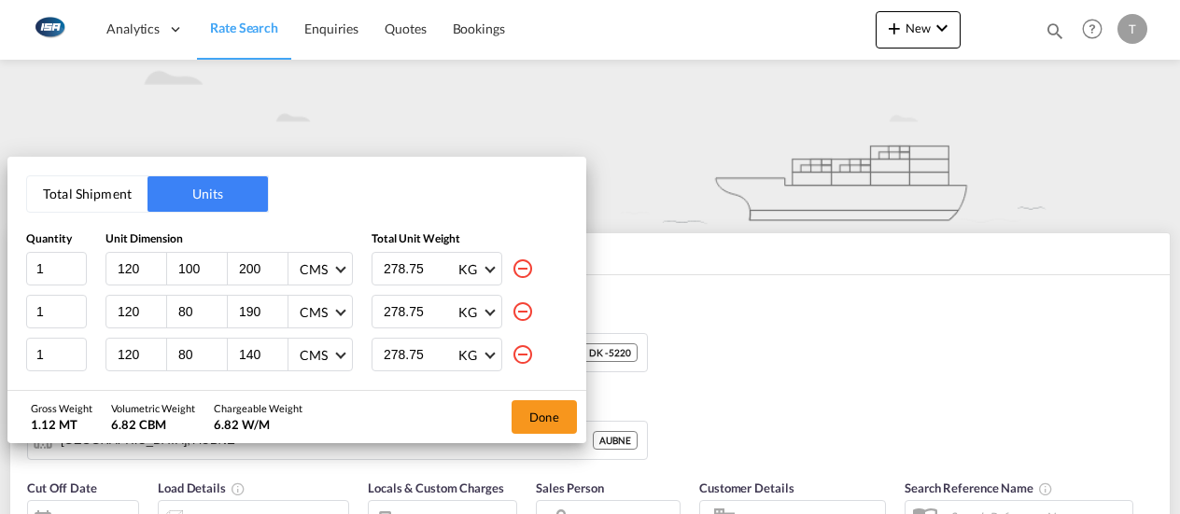
drag, startPoint x: 200, startPoint y: 272, endPoint x: 123, endPoint y: 281, distance: 77.1
click at [123, 281] on div "120 100 200 CMS CMS Inches" at bounding box center [229, 269] width 247 height 34
type input "80"
click at [547, 427] on button "Done" at bounding box center [544, 418] width 65 height 34
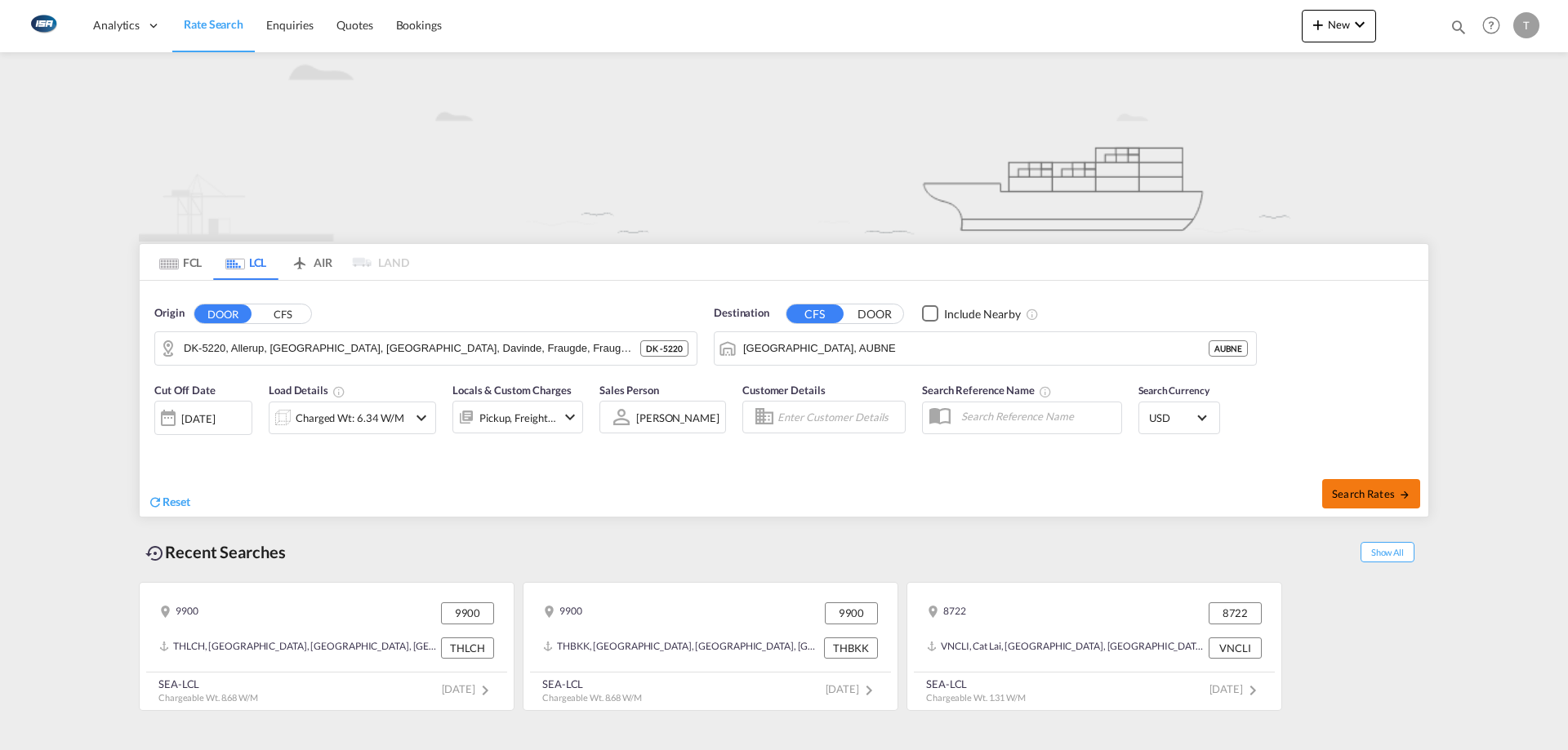
click at [1390, 494] on span "Search Rates" at bounding box center [1371, 493] width 79 height 13
type input "5220 to AUBNE / 13 Oct 2025"
